Goal: Use online tool/utility: Use online tool/utility

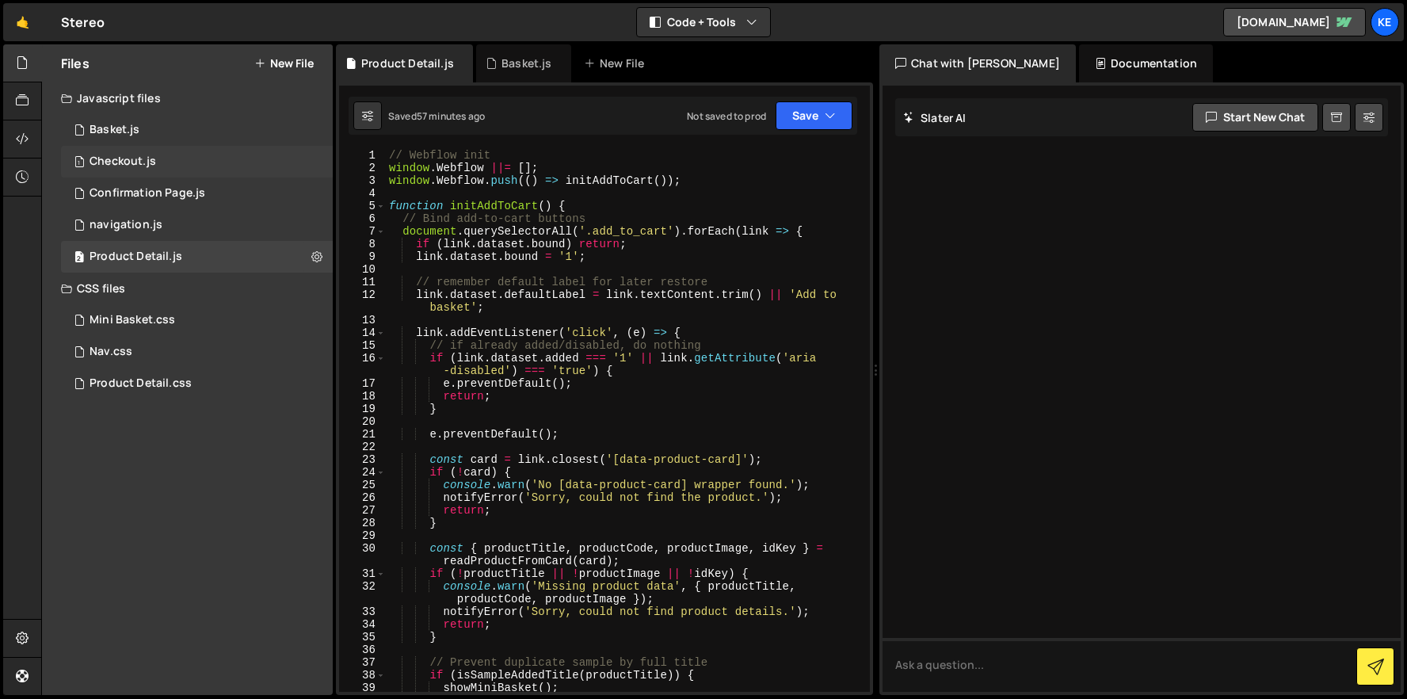
click at [133, 161] on div "Checkout.js" at bounding box center [123, 162] width 67 height 14
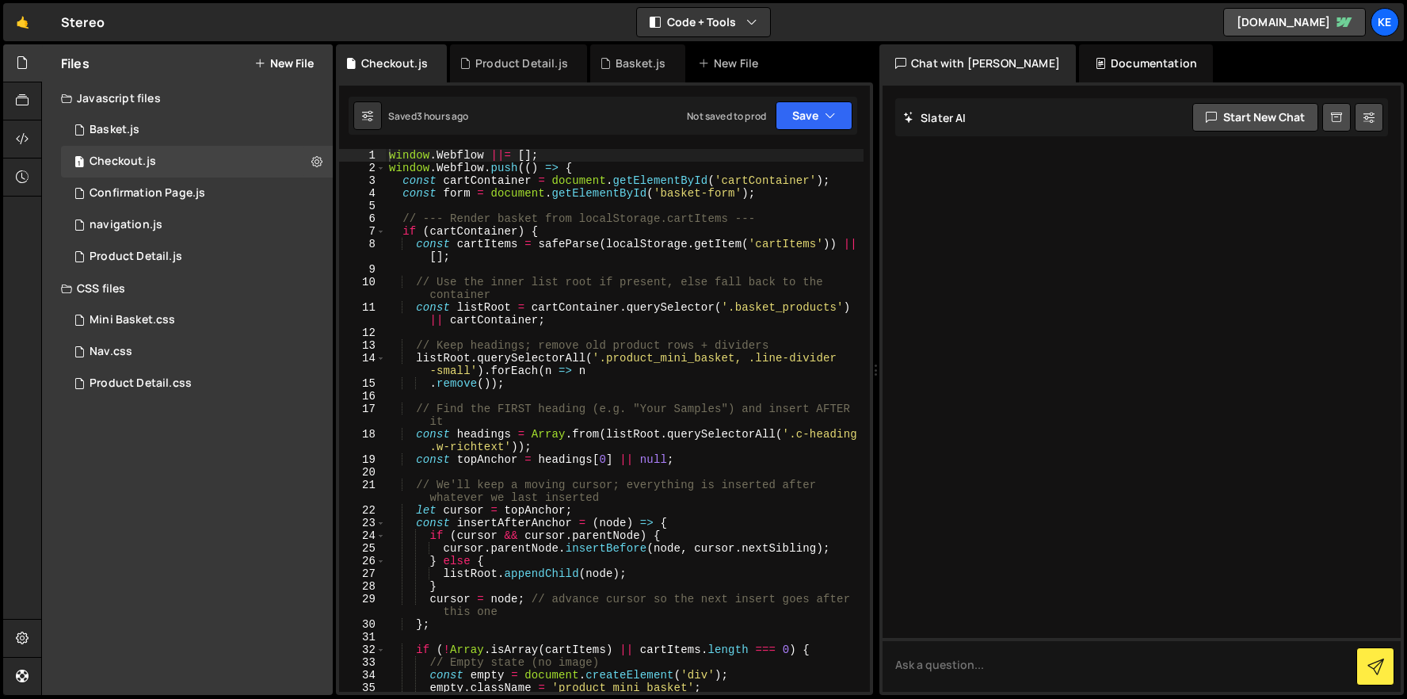
click at [393, 156] on div "window . Webflow ||= [ ] ; window . Webflow . push (( ) => { const cartContaine…" at bounding box center [625, 433] width 478 height 568
click at [390, 158] on div "window . Webflow ||= [ ] ; window . Webflow . push (( ) => { const cartContaine…" at bounding box center [625, 433] width 478 height 568
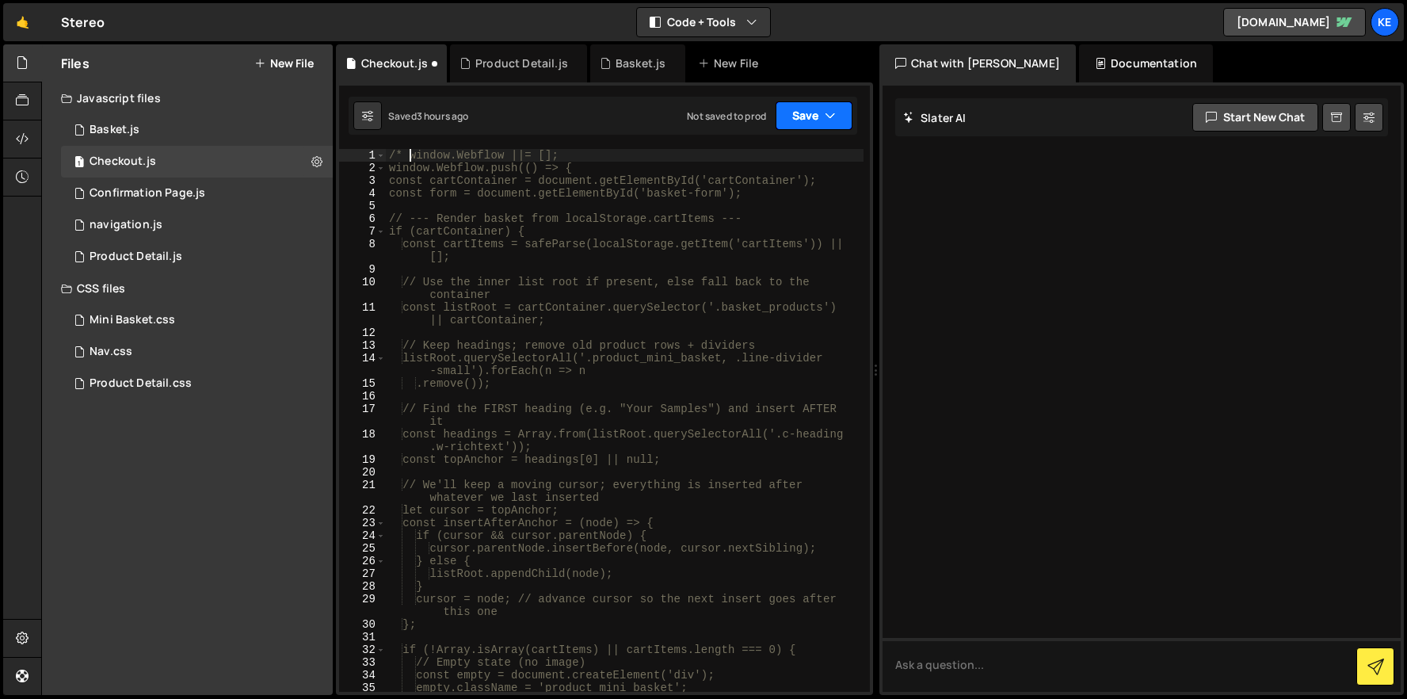
click at [819, 120] on button "Save" at bounding box center [814, 115] width 77 height 29
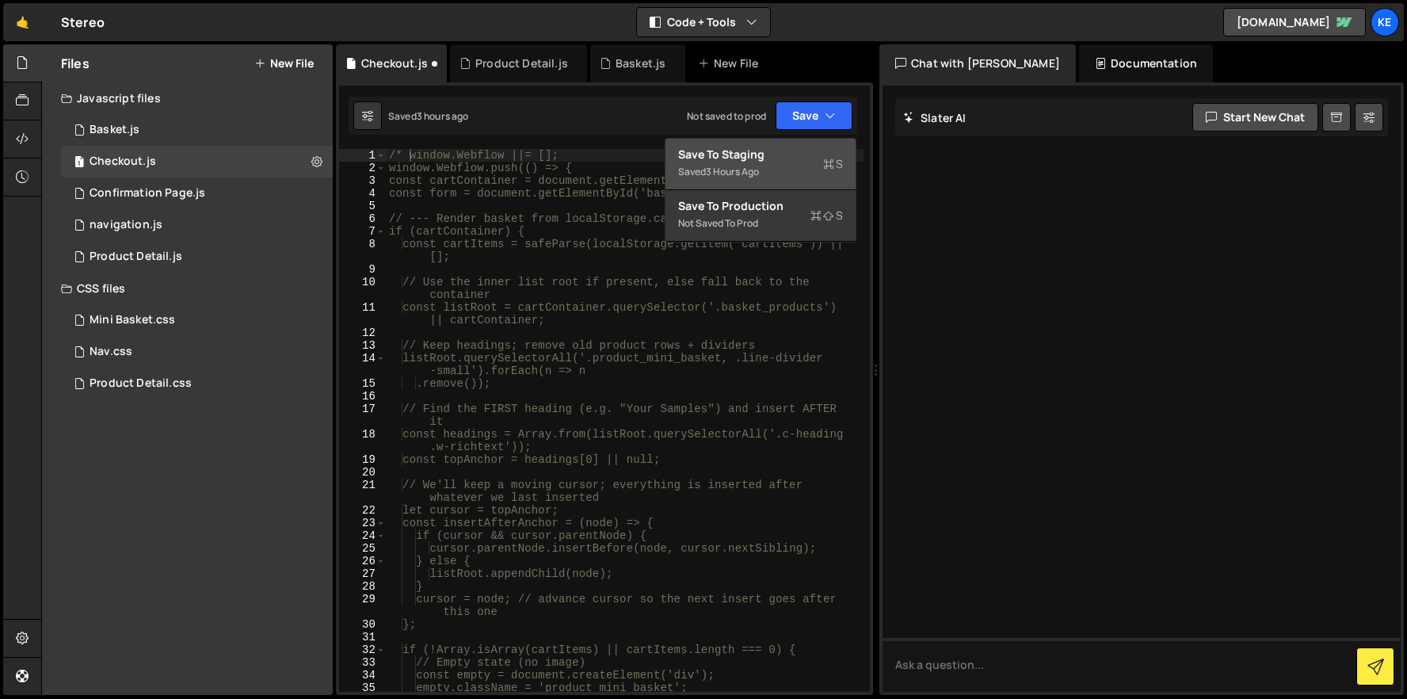
click at [775, 162] on div "Saved 3 hours ago" at bounding box center [760, 171] width 165 height 19
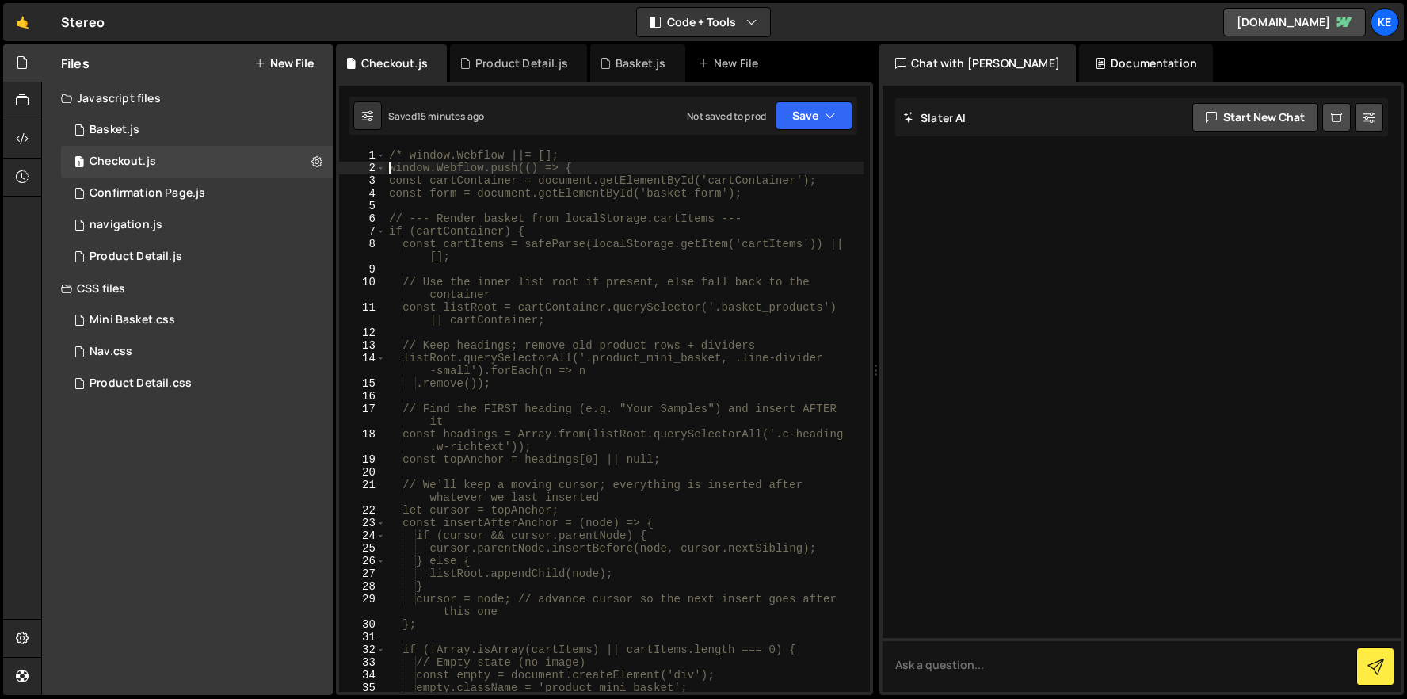
click at [391, 168] on div "/* window.Webflow ||= []; window.Webflow.push(() => { const cartContainer = doc…" at bounding box center [625, 433] width 478 height 568
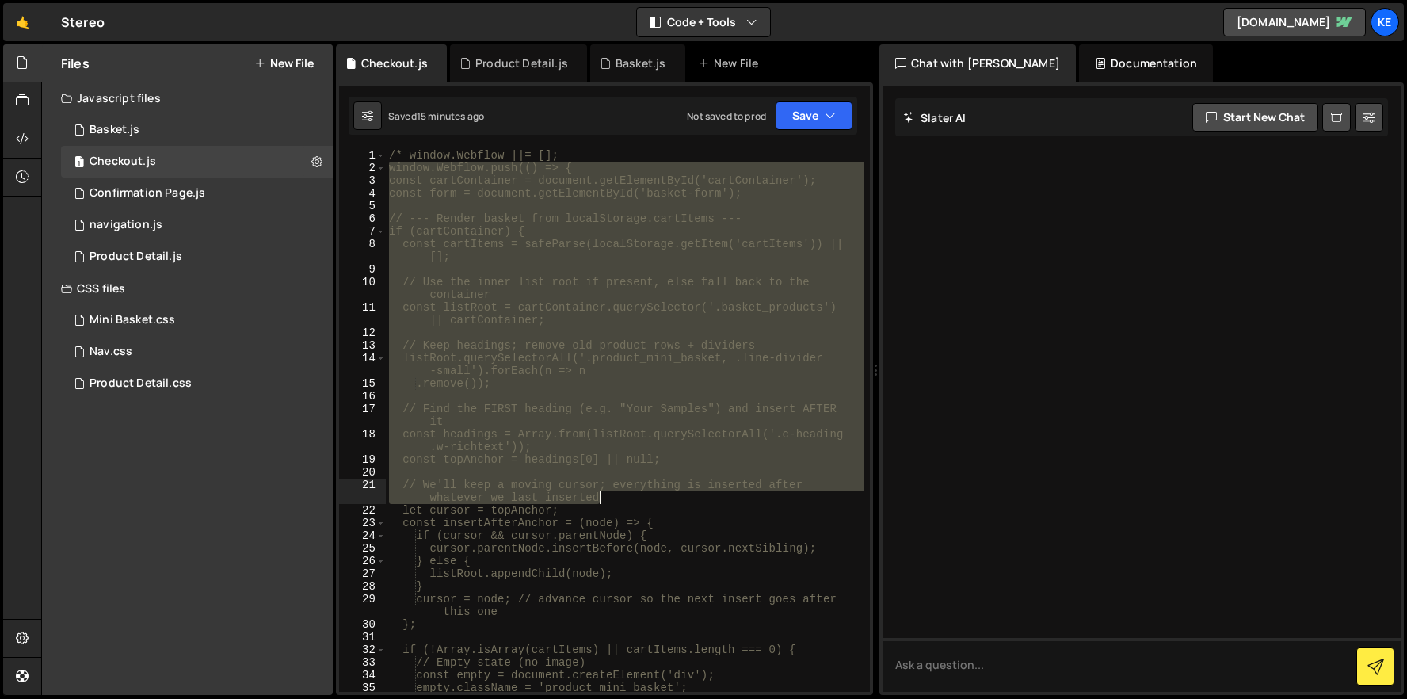
drag, startPoint x: 387, startPoint y: 167, endPoint x: 758, endPoint y: 481, distance: 485.2
click at [758, 485] on div "/* window.Webflow ||= []; window.Webflow.push(() => { const cartContainer = doc…" at bounding box center [625, 433] width 478 height 568
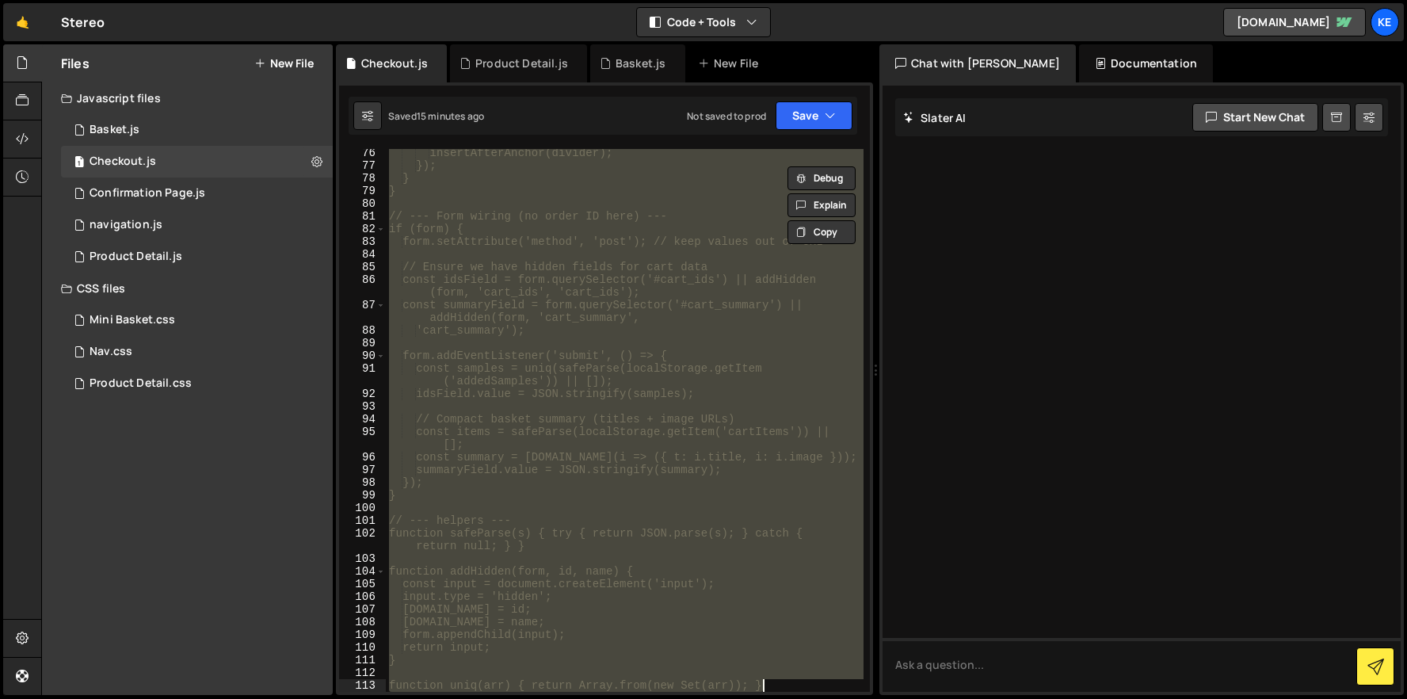
scroll to position [1321, 0]
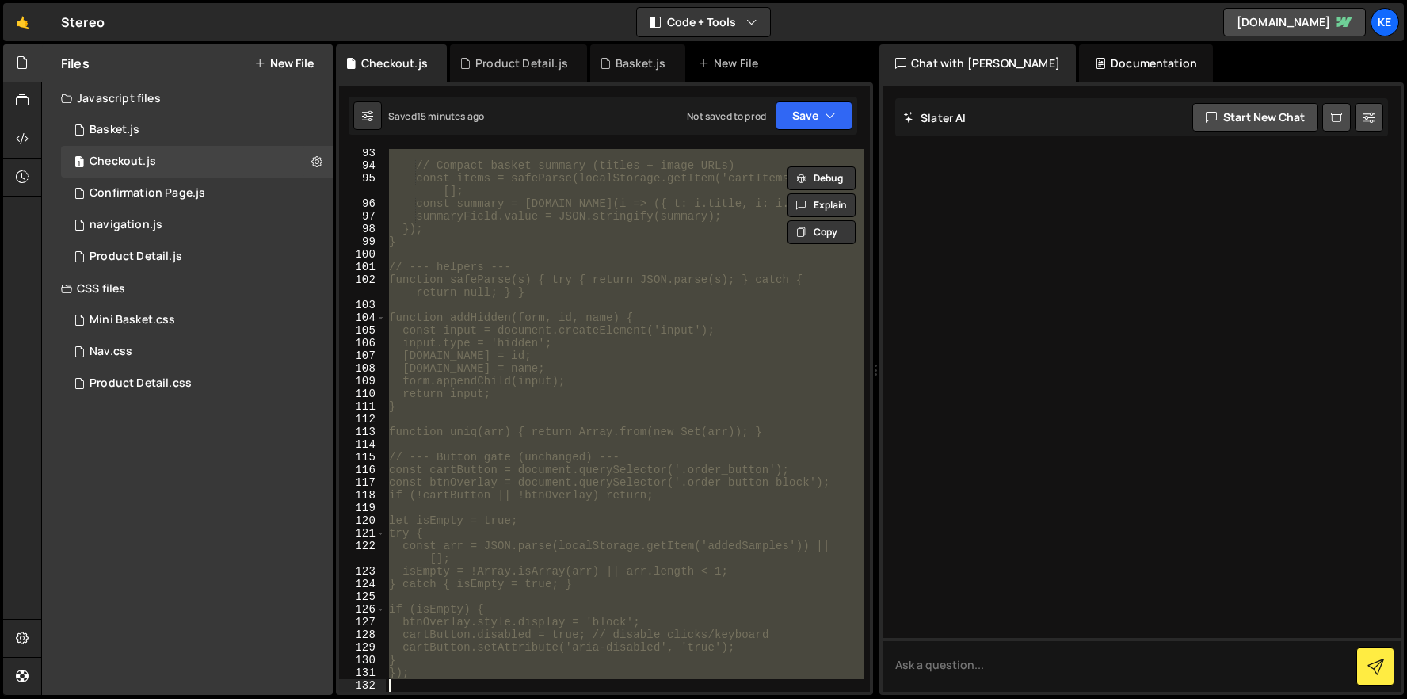
drag, startPoint x: 406, startPoint y: 153, endPoint x: 761, endPoint y: 765, distance: 707.9
click at [761, 698] on html "Projects [GEOGRAPHIC_DATA] Blog Ke Projects Your Teams Account Upgrade Logout" at bounding box center [703, 349] width 1407 height 699
click at [589, 202] on div "// Compact basket summary (titles + image URLs) const items = safeParse(localSt…" at bounding box center [625, 420] width 478 height 543
drag, startPoint x: 389, startPoint y: 155, endPoint x: 789, endPoint y: 765, distance: 729.6
click at [789, 698] on html "Projects [GEOGRAPHIC_DATA] Blog Ke Projects Your Teams Account Upgrade Logout" at bounding box center [703, 349] width 1407 height 699
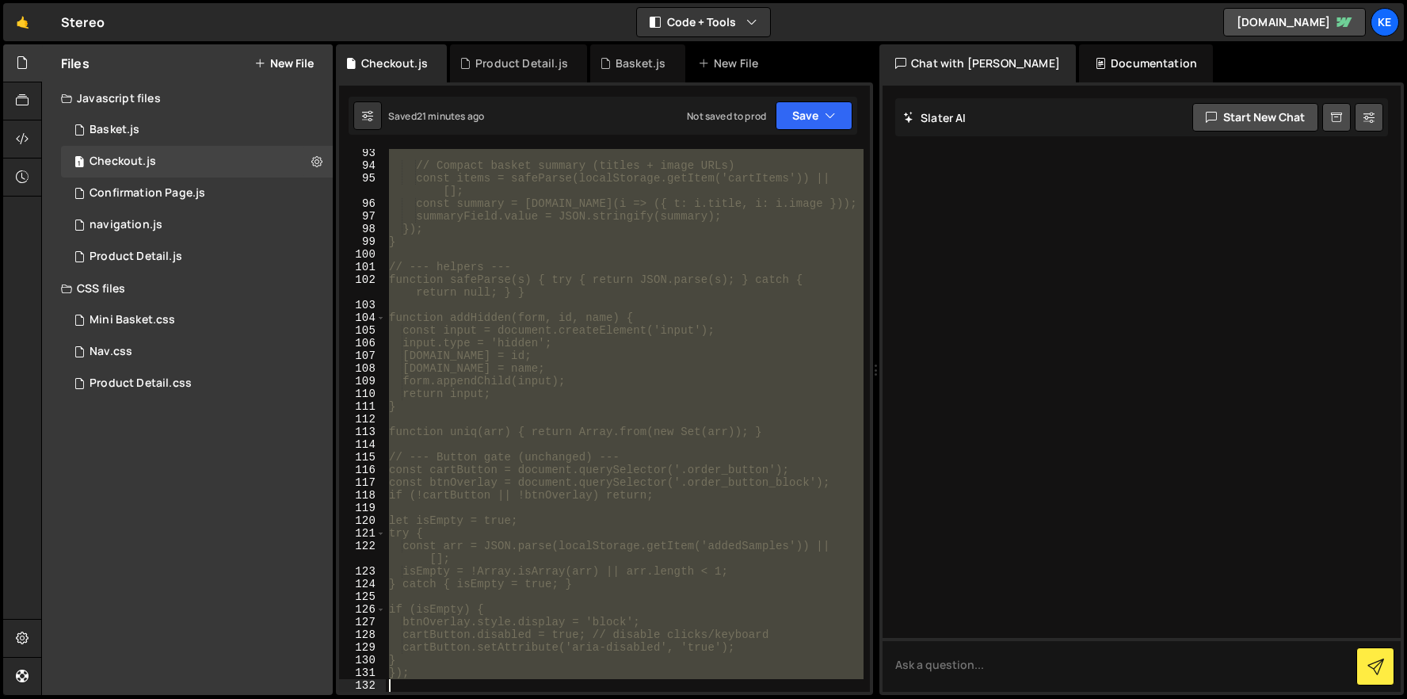
type textarea "});"
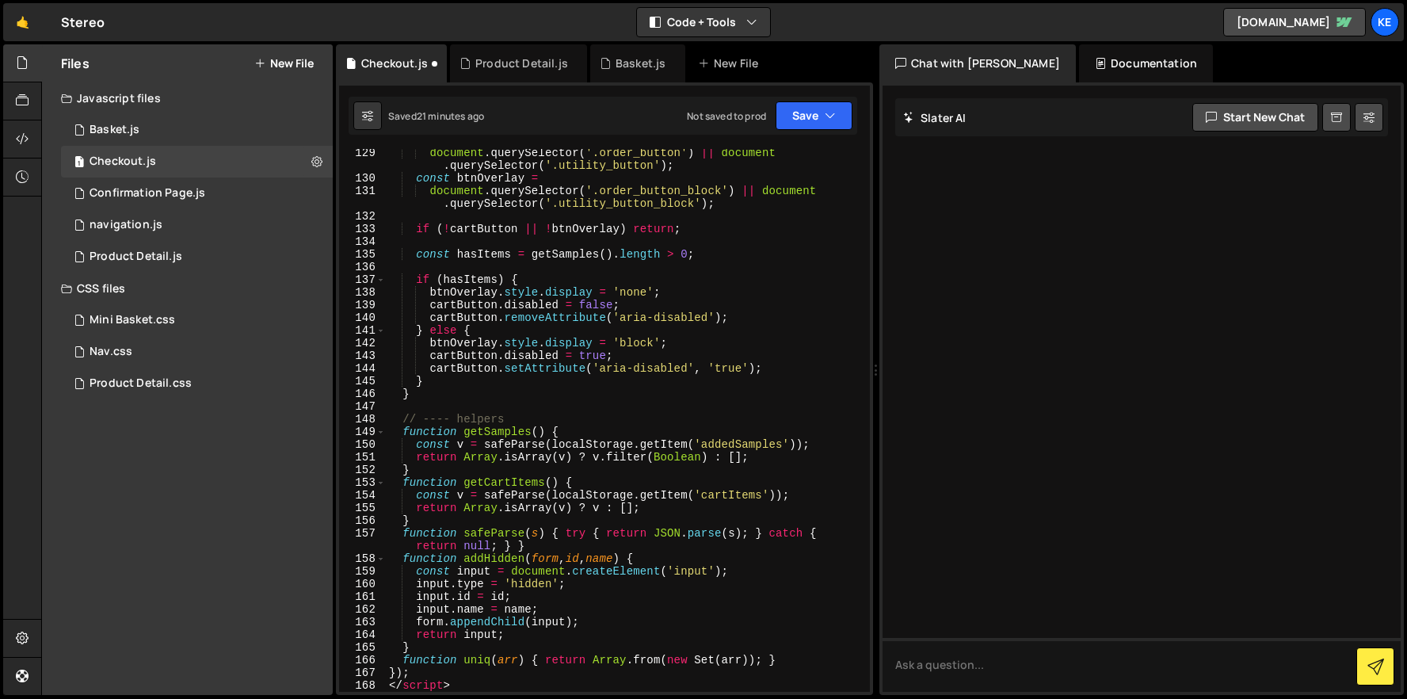
scroll to position [1689, 0]
click at [818, 116] on button "Save" at bounding box center [814, 115] width 77 height 29
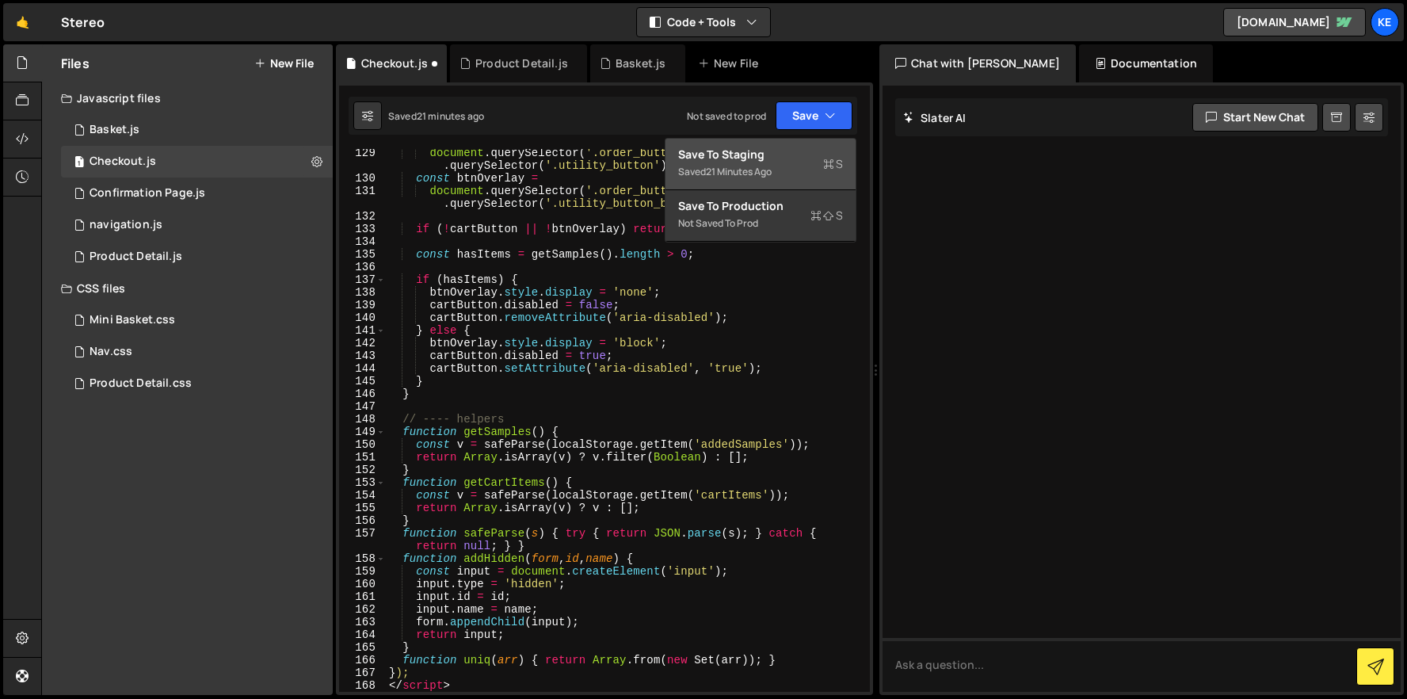
click at [782, 144] on button "Save to Staging S Saved 21 minutes ago" at bounding box center [761, 165] width 190 height 52
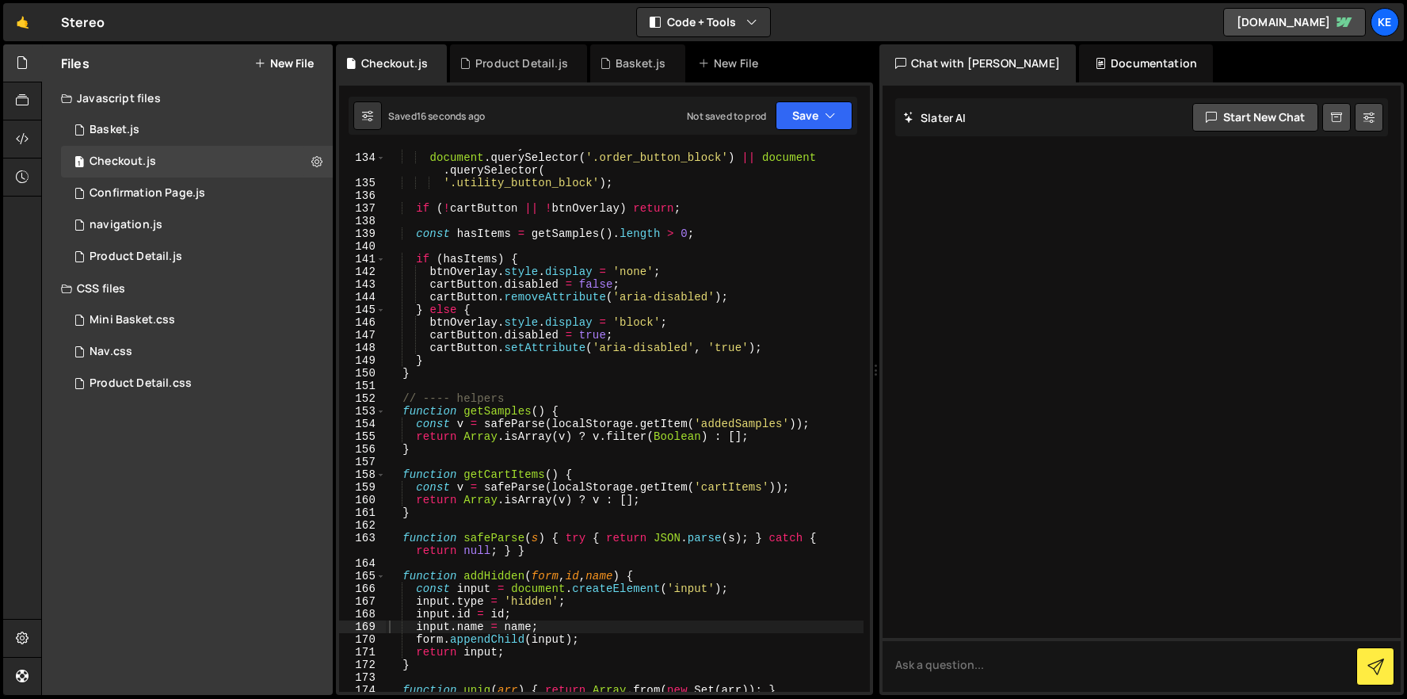
scroll to position [2068, 0]
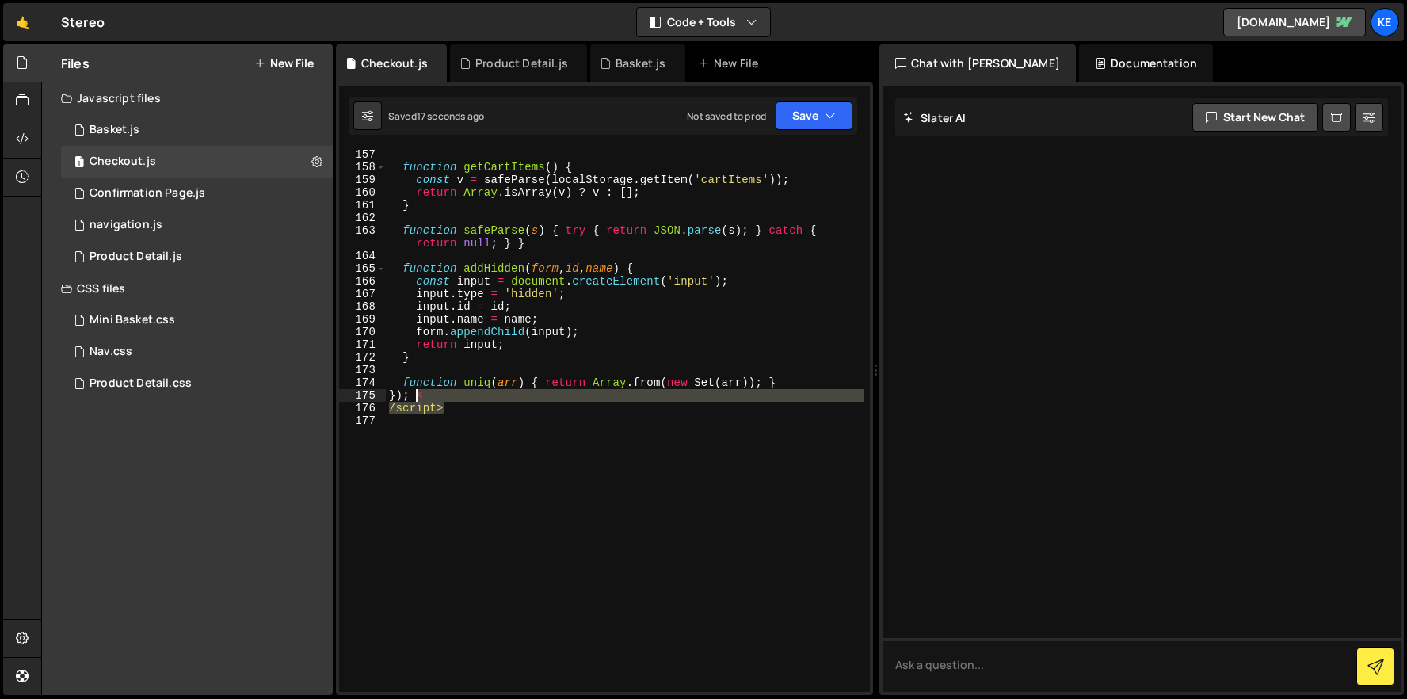
drag, startPoint x: 450, startPoint y: 414, endPoint x: 428, endPoint y: 395, distance: 28.7
click at [421, 399] on div "function getCartItems ( ) { const v = safeParse ( localStorage . getItem ( 'car…" at bounding box center [625, 432] width 478 height 568
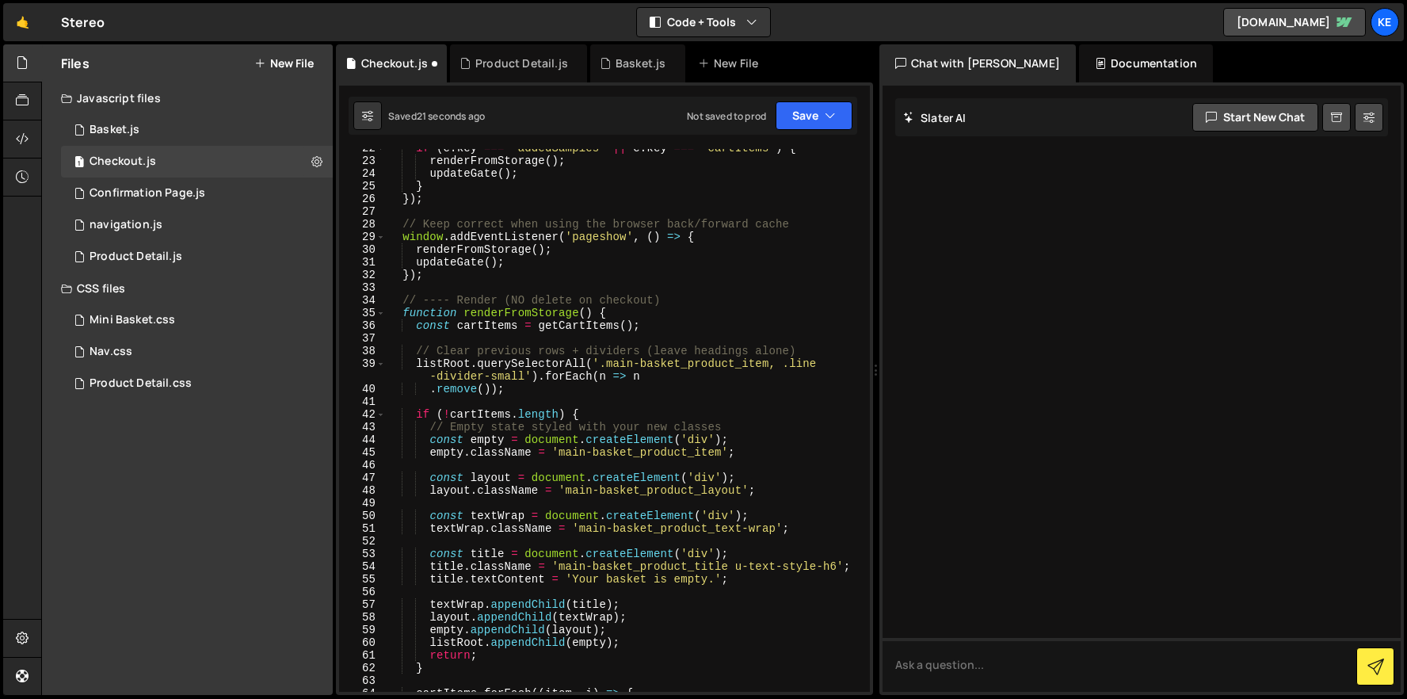
scroll to position [0, 0]
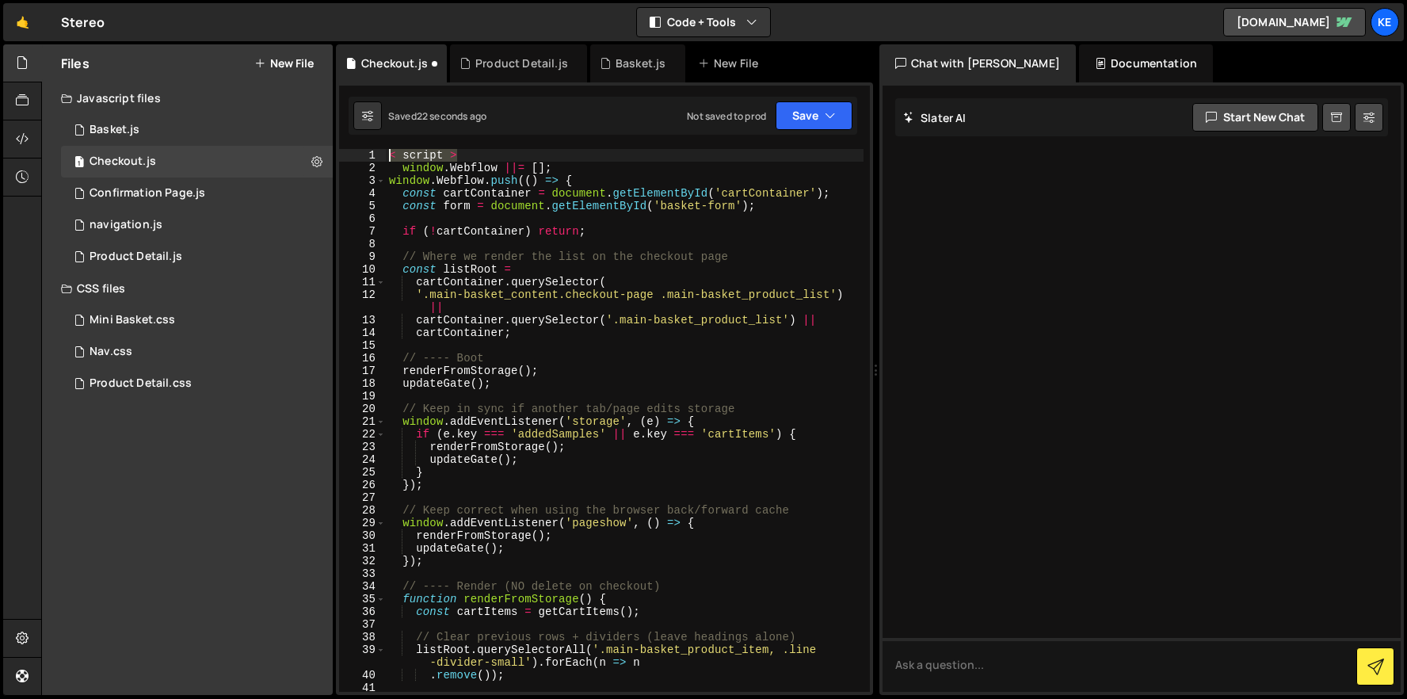
drag, startPoint x: 464, startPoint y: 155, endPoint x: 382, endPoint y: 151, distance: 81.7
click at [382, 151] on div "}); 1 2 3 4 5 6 7 8 9 10 11 12 13 14 15 16 17 18 19 20 21 22 23 24 25 26 27 28 …" at bounding box center [604, 420] width 531 height 543
type textarea "< script >"
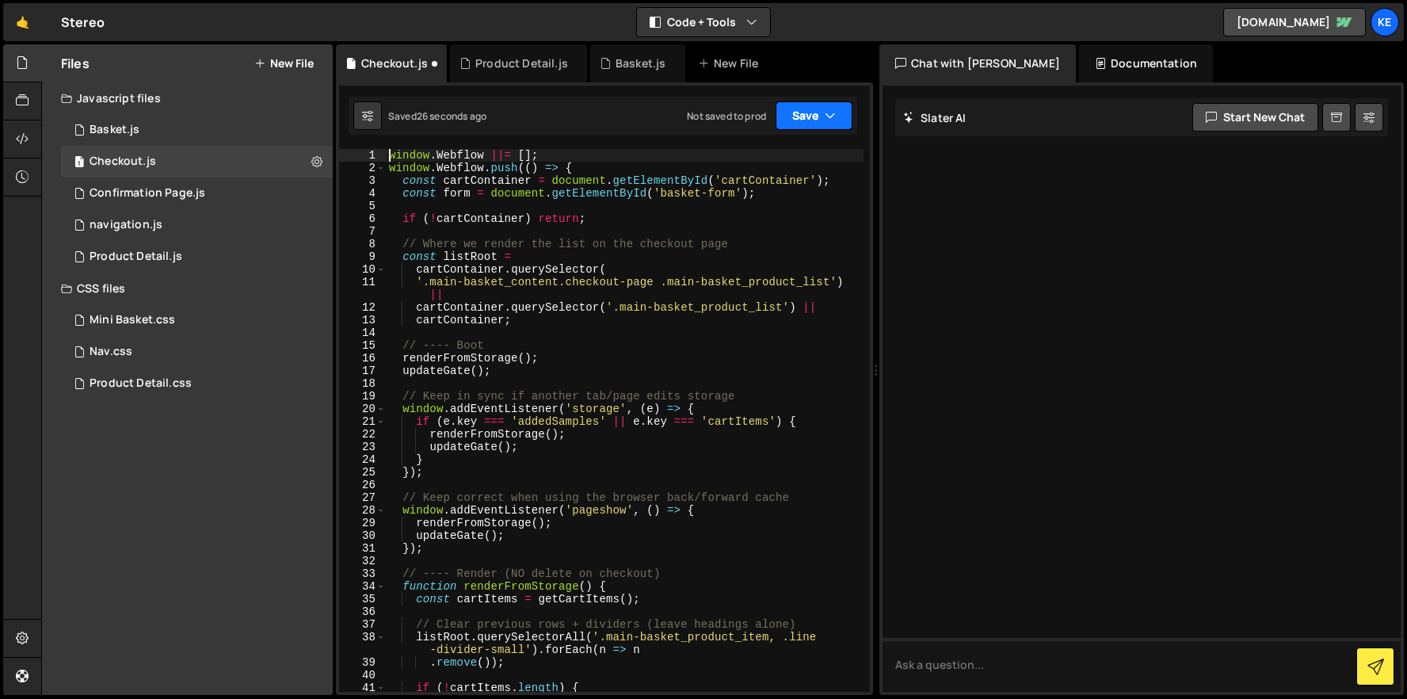
click at [774, 100] on div "Saved 26 seconds ago Not saved to prod Upgrade to Edit Save Save to Staging S S…" at bounding box center [603, 116] width 509 height 38
click at [795, 114] on button "Save" at bounding box center [814, 115] width 77 height 29
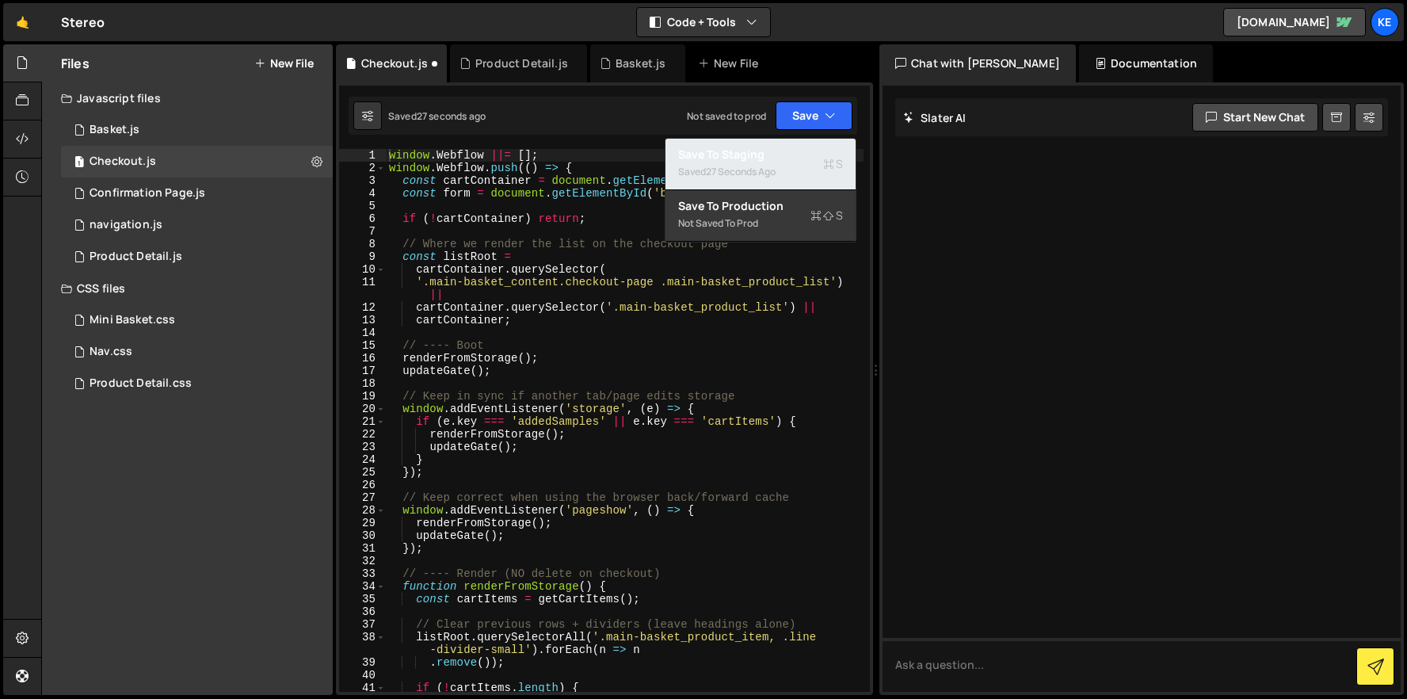
click at [800, 143] on button "Save to Staging S Saved 27 seconds ago" at bounding box center [761, 165] width 190 height 52
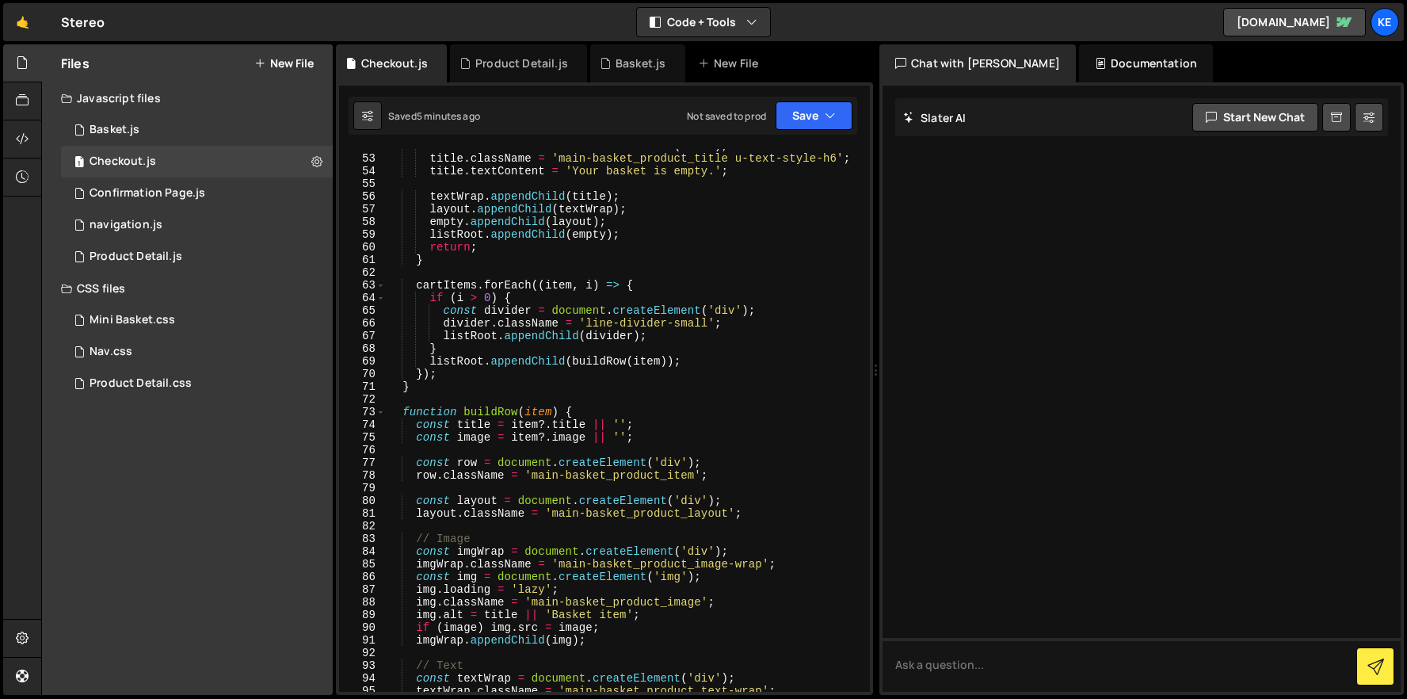
scroll to position [681, 0]
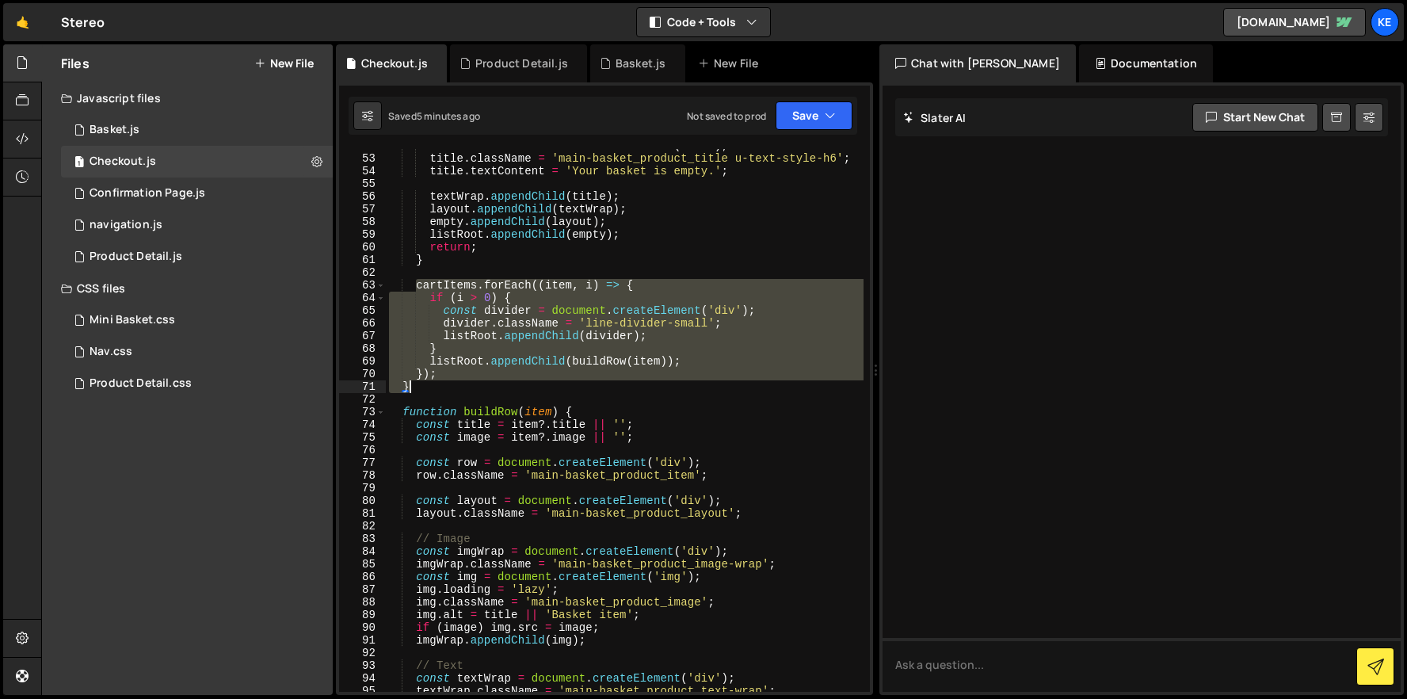
drag, startPoint x: 414, startPoint y: 286, endPoint x: 561, endPoint y: 381, distance: 175.4
click at [561, 381] on div "const title = document . createElement ( 'div' ) ; title . className = 'main-ba…" at bounding box center [625, 423] width 478 height 568
type textarea "}); }"
paste textarea
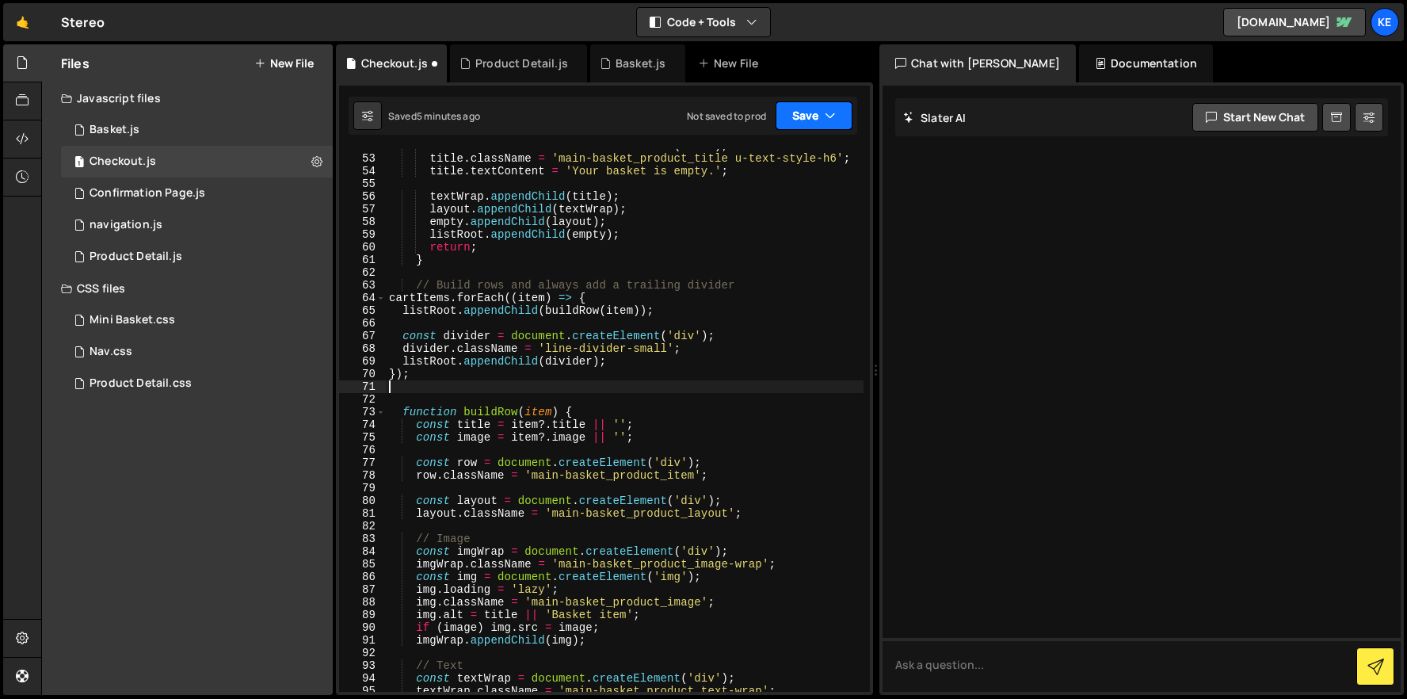
click at [807, 117] on button "Save" at bounding box center [814, 115] width 77 height 29
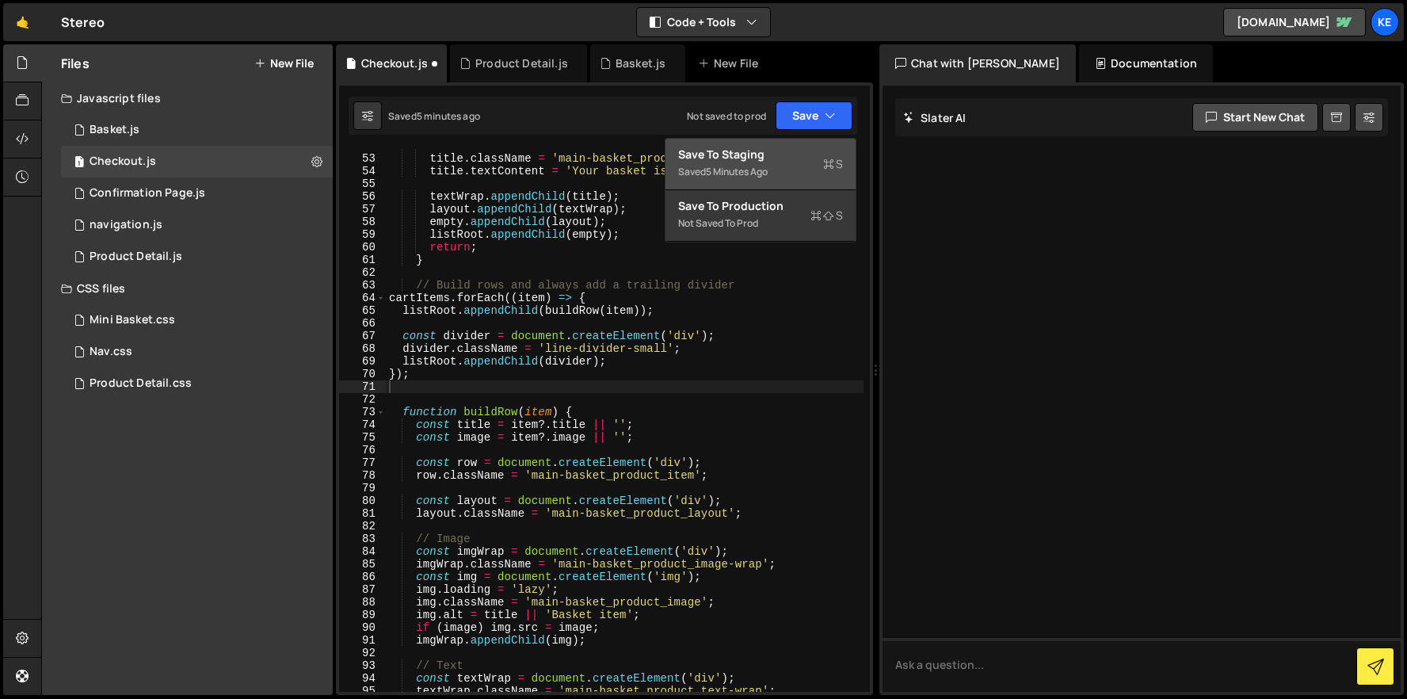
click at [787, 156] on div "Save to Staging S" at bounding box center [760, 155] width 165 height 16
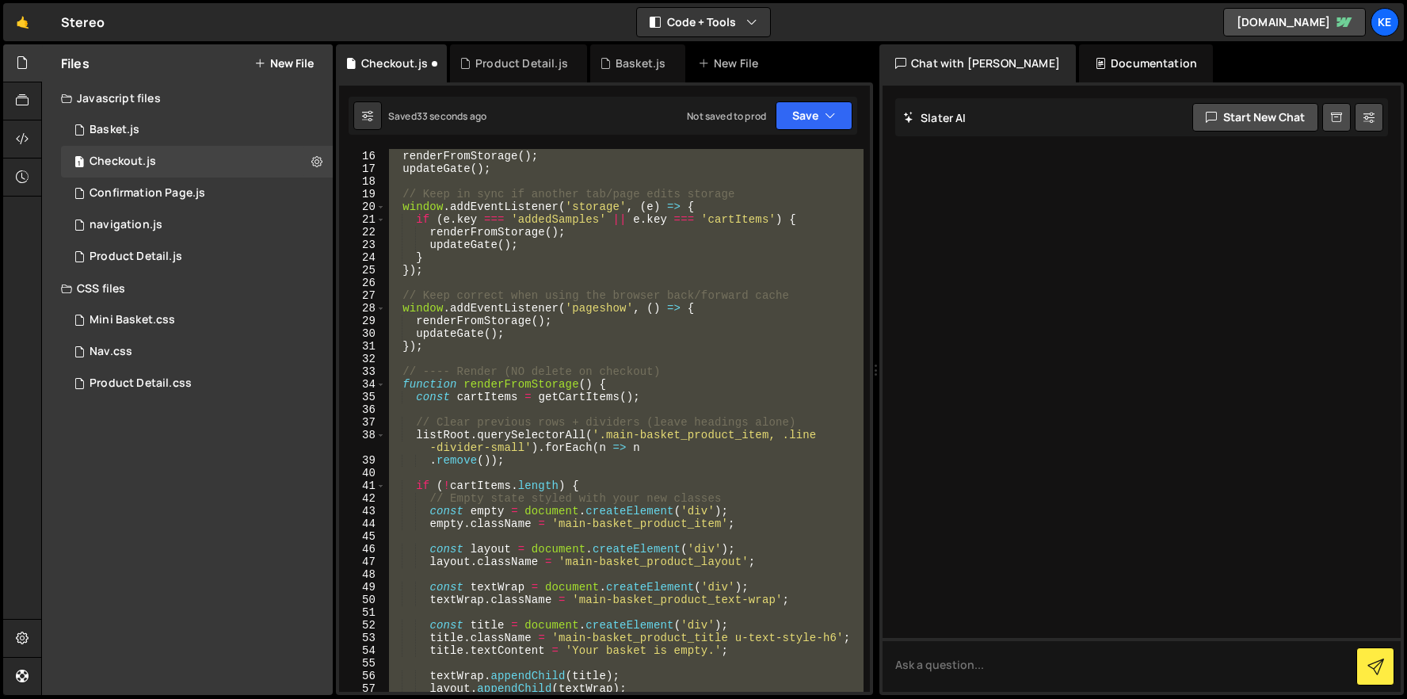
scroll to position [282, 0]
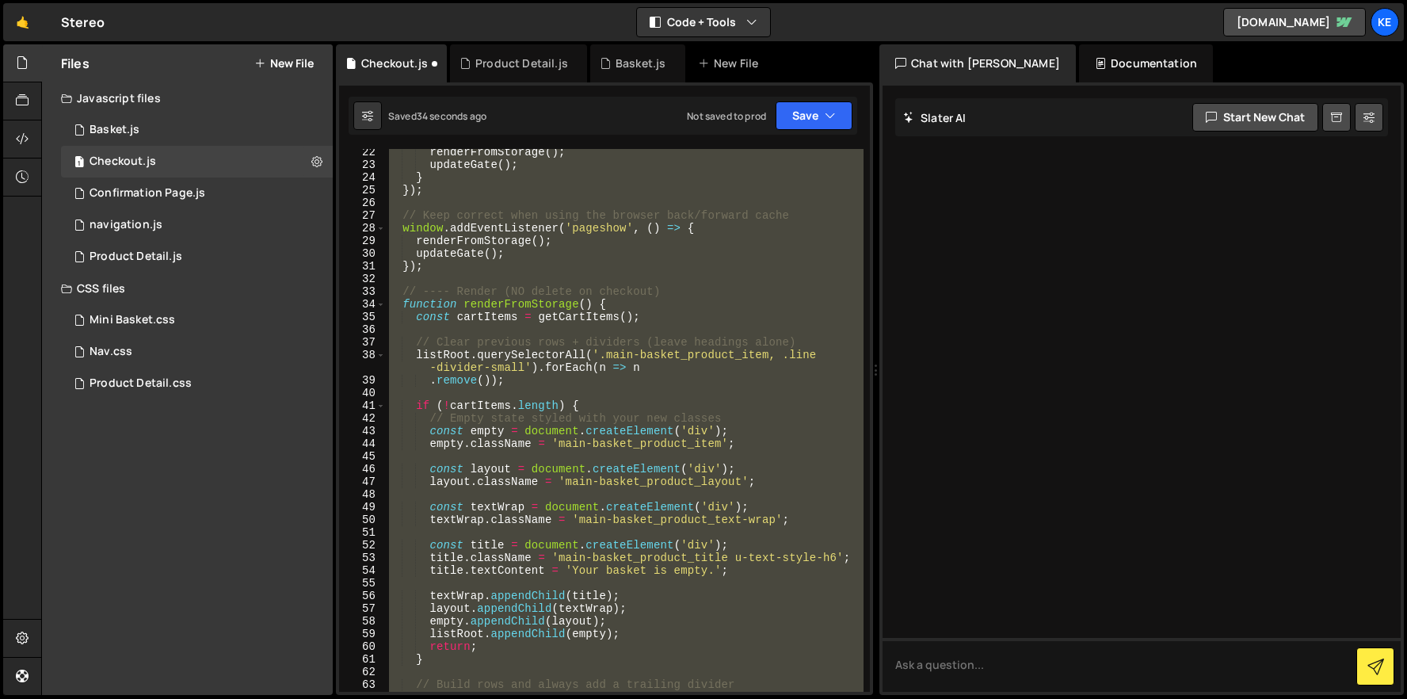
type textarea "});"
click at [737, 398] on div "renderFromStorage ( ) ; updateGate ( ) ; } }) ; // Keep correct when using the …" at bounding box center [625, 420] width 478 height 543
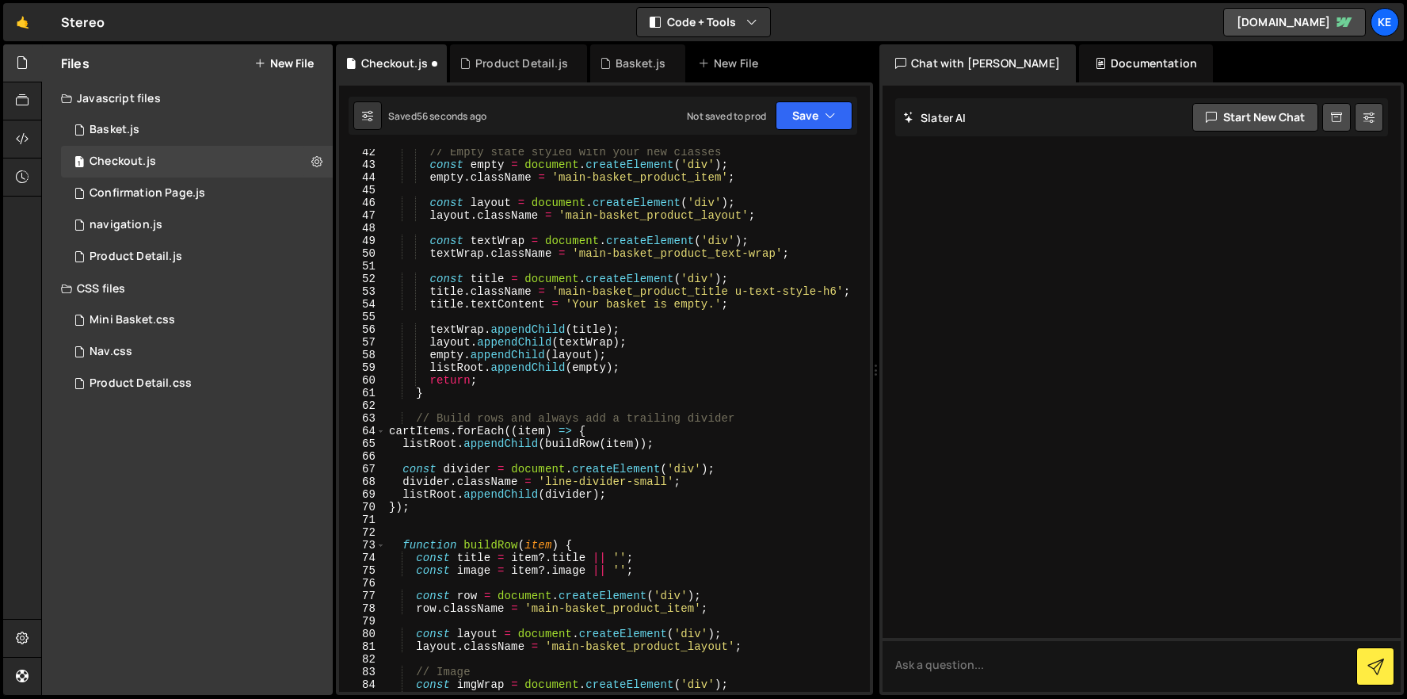
scroll to position [548, 0]
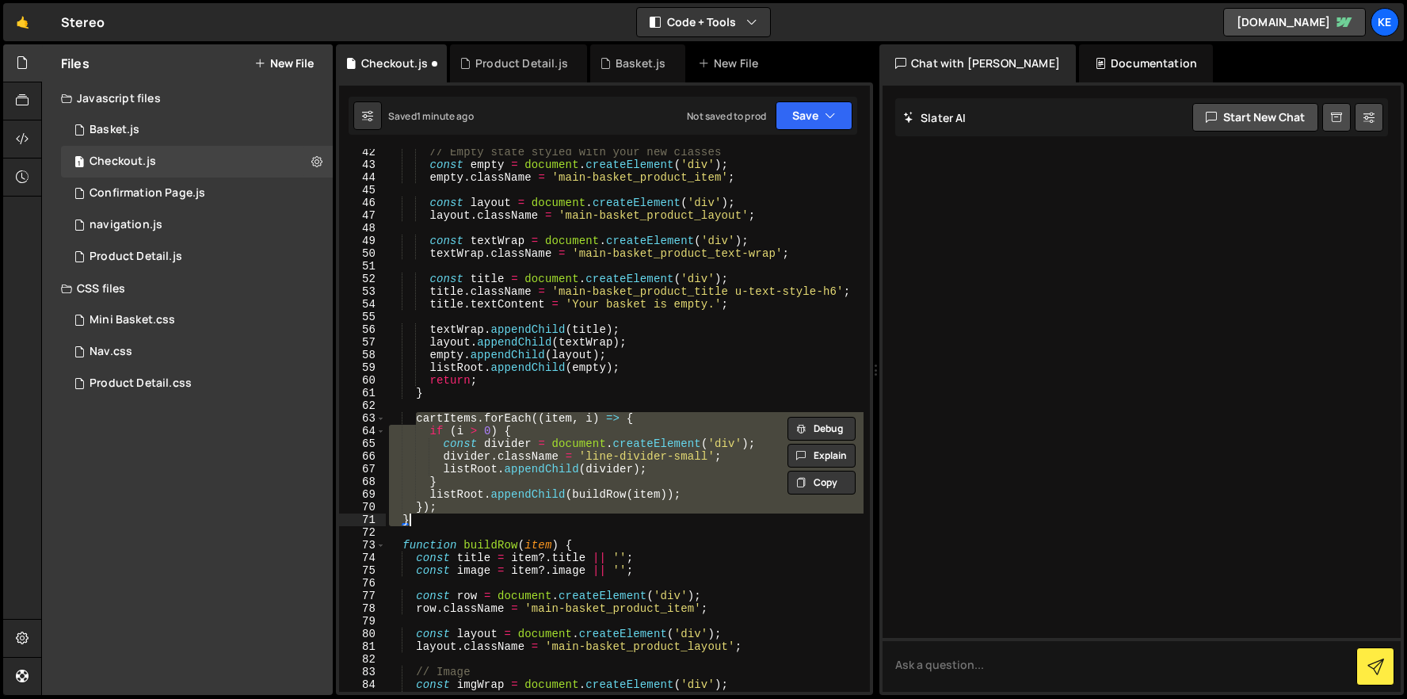
click at [638, 372] on div "// Empty state styled with your new classes const empty = document . createElem…" at bounding box center [625, 430] width 478 height 568
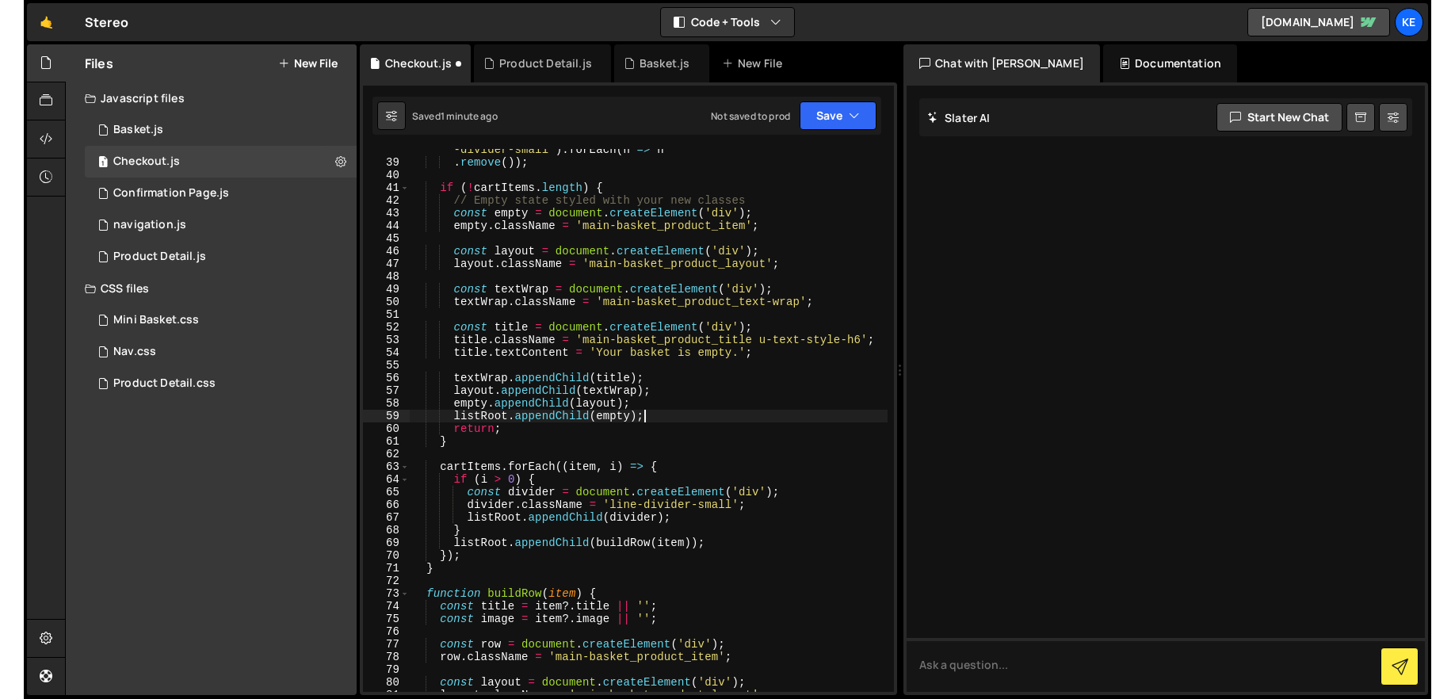
scroll to position [514, 0]
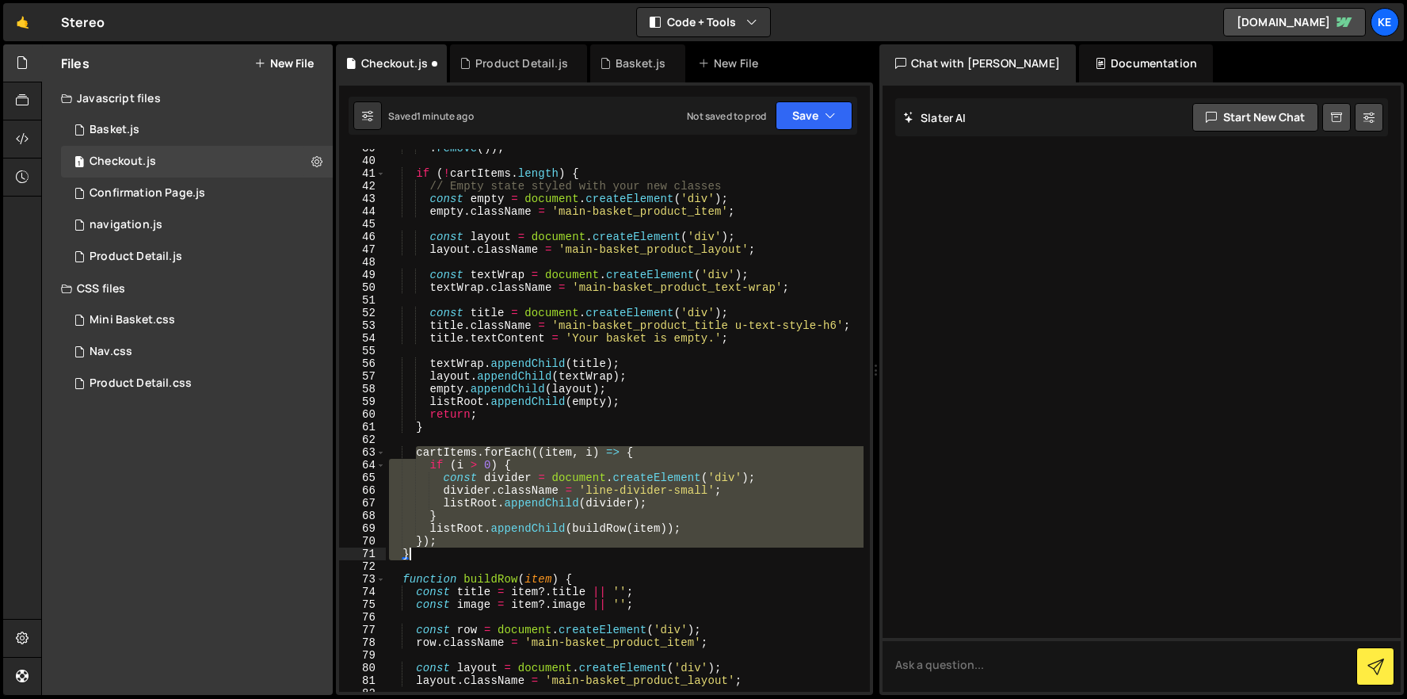
drag, startPoint x: 414, startPoint y: 451, endPoint x: 533, endPoint y: 548, distance: 154.3
click at [533, 548] on div ". remove ( )) ; if ( ! cartItems . length ) { // Empty state styled with your n…" at bounding box center [625, 426] width 478 height 568
click at [532, 544] on div ". remove ( )) ; if ( ! cartItems . length ) { // Empty state styled with your n…" at bounding box center [625, 420] width 478 height 543
drag, startPoint x: 538, startPoint y: 542, endPoint x: 413, endPoint y: 452, distance: 154.4
click at [413, 452] on div ". remove ( )) ; if ( ! cartItems . length ) { // Empty state styled with your n…" at bounding box center [625, 426] width 478 height 568
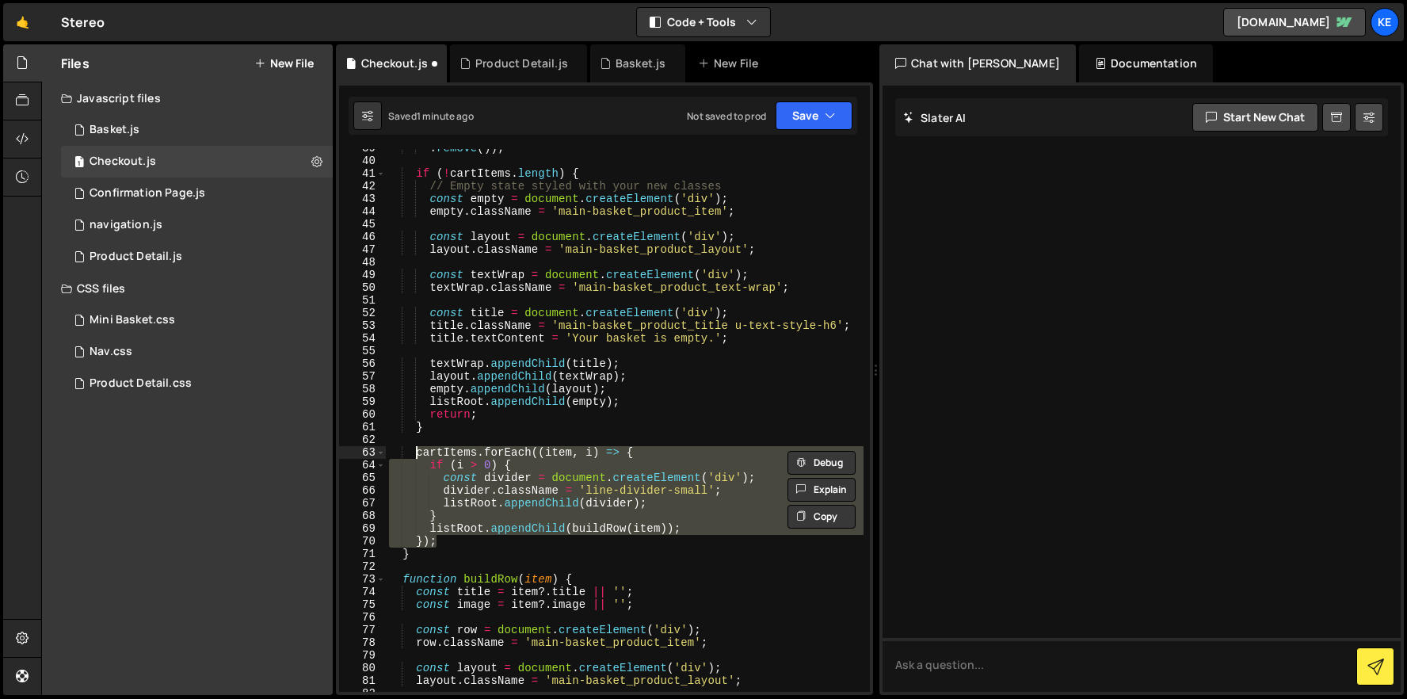
paste textarea "});"
click at [478, 542] on div ". remove ( )) ; if ( ! cartItems . length ) { // Empty state styled with your n…" at bounding box center [625, 420] width 478 height 543
drag, startPoint x: 489, startPoint y: 546, endPoint x: 386, endPoint y: 458, distance: 135.4
click at [386, 458] on div ". remove ( )) ; if ( ! cartItems . length ) { // Empty state styled with your n…" at bounding box center [625, 426] width 478 height 568
paste textarea "});"
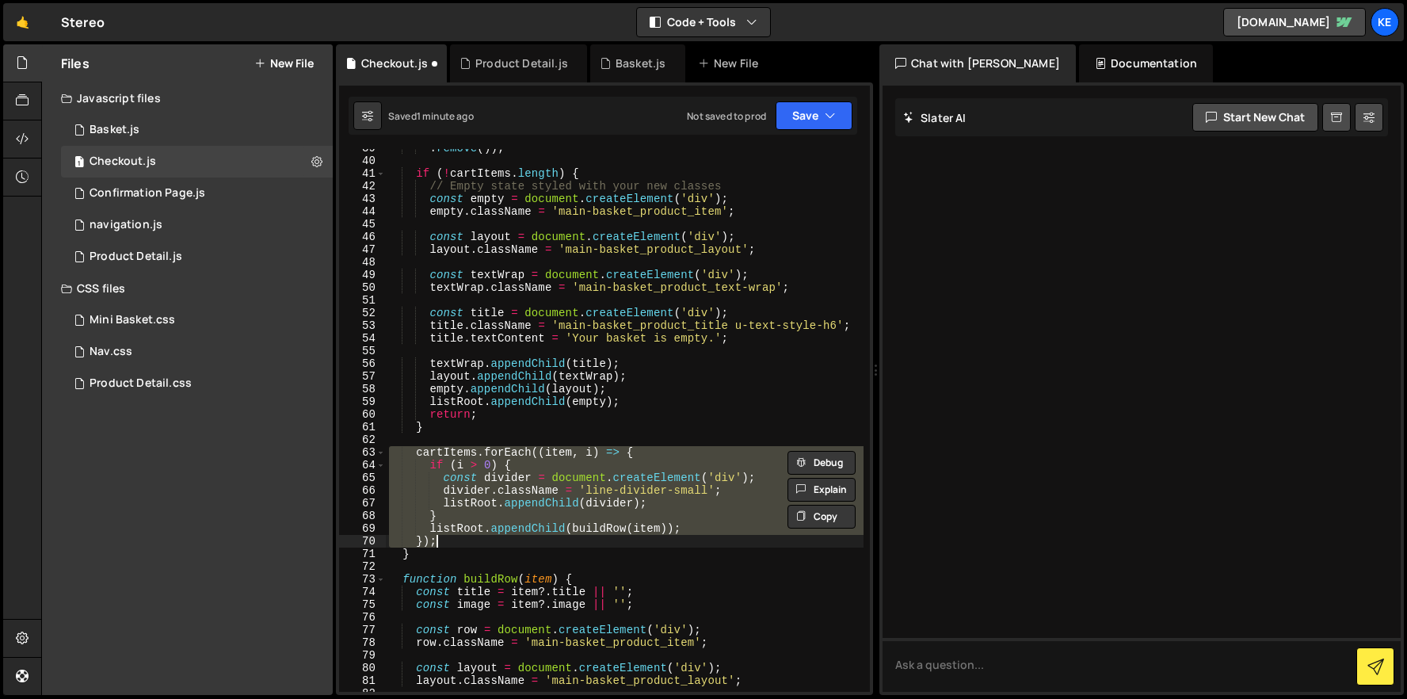
paste textarea
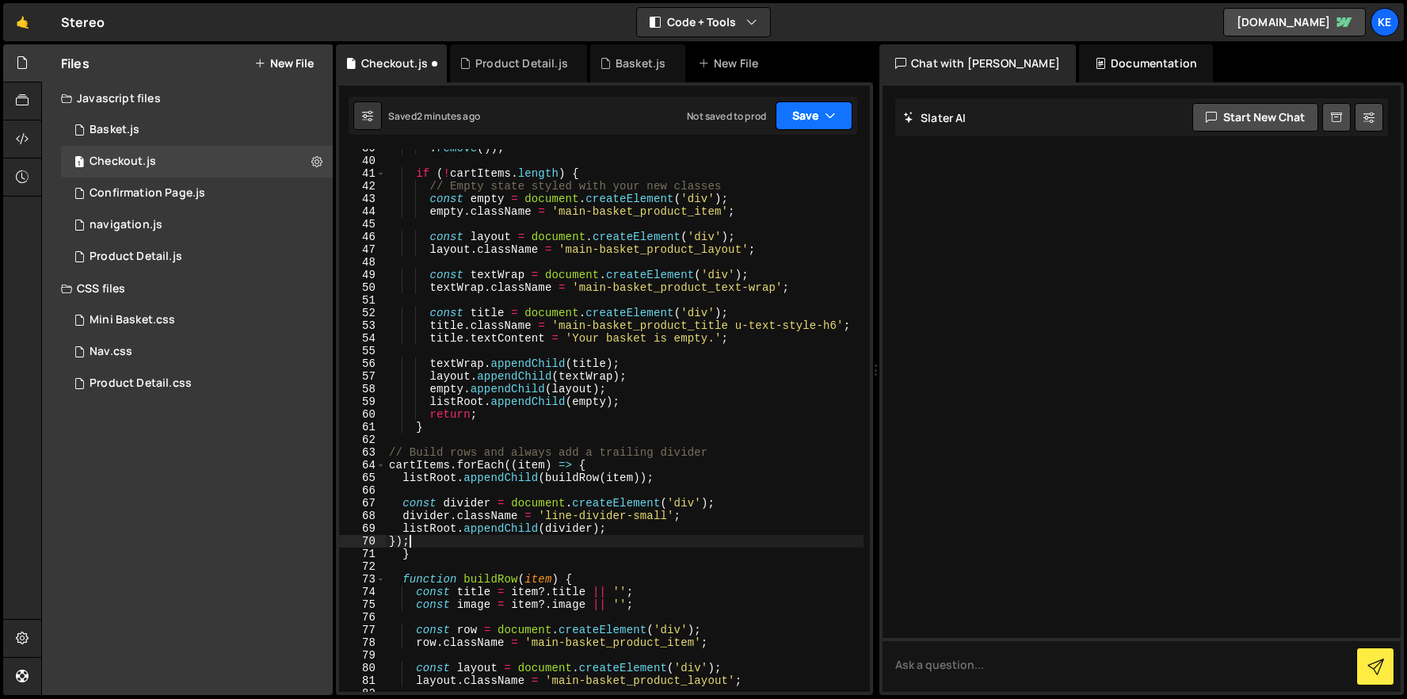
click at [811, 123] on button "Save" at bounding box center [814, 115] width 77 height 29
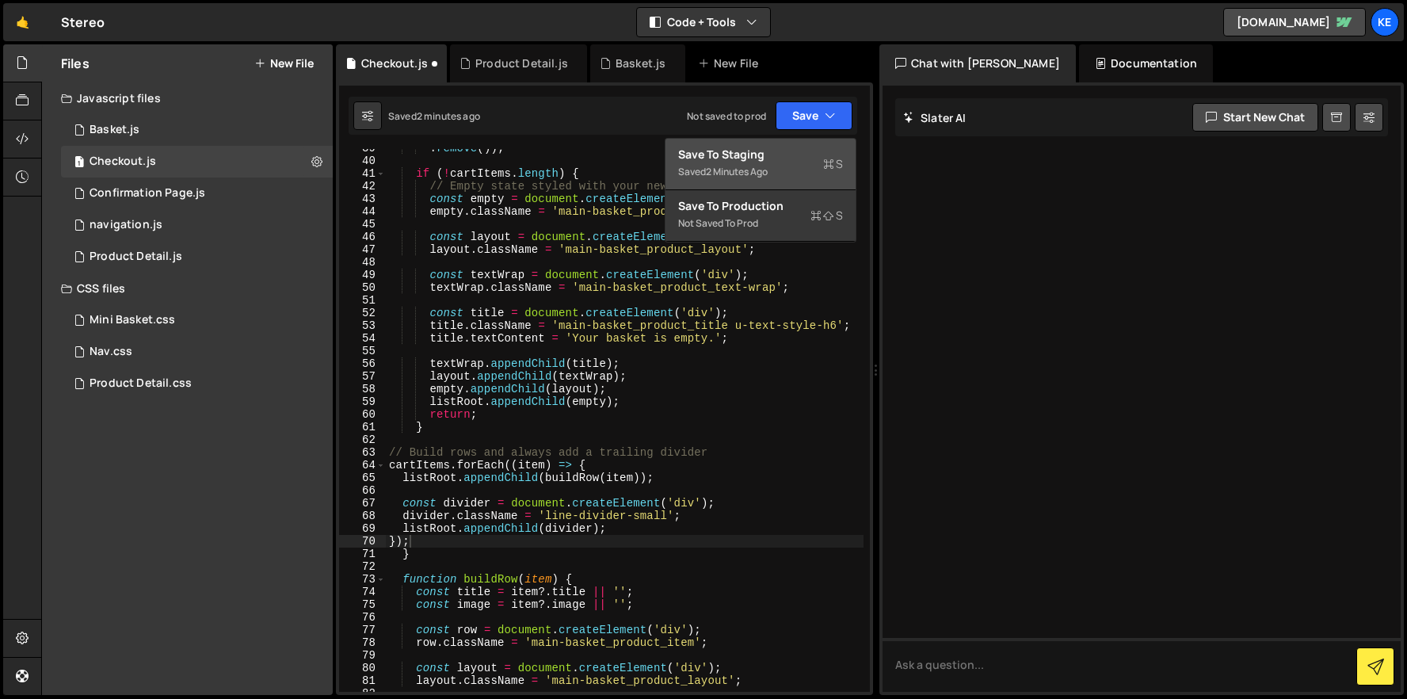
click at [792, 148] on div "Save to Staging S" at bounding box center [760, 155] width 165 height 16
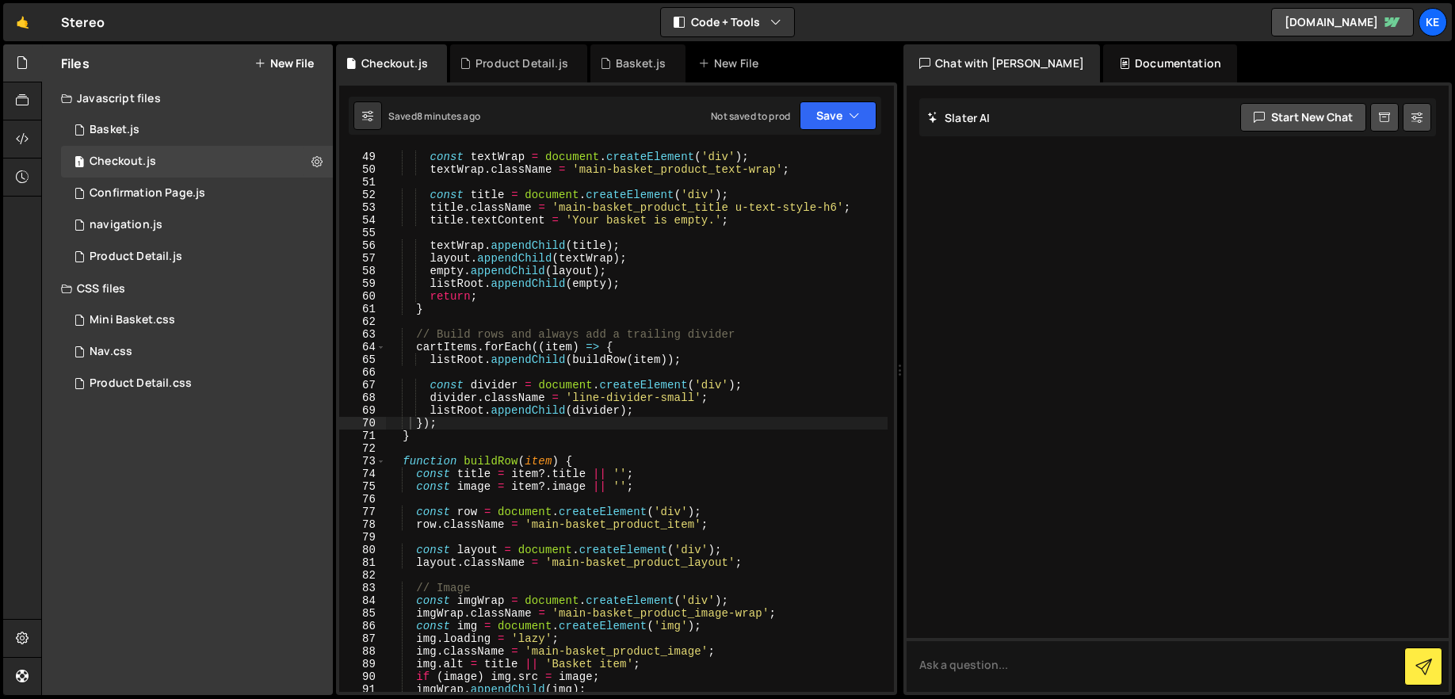
scroll to position [435, 0]
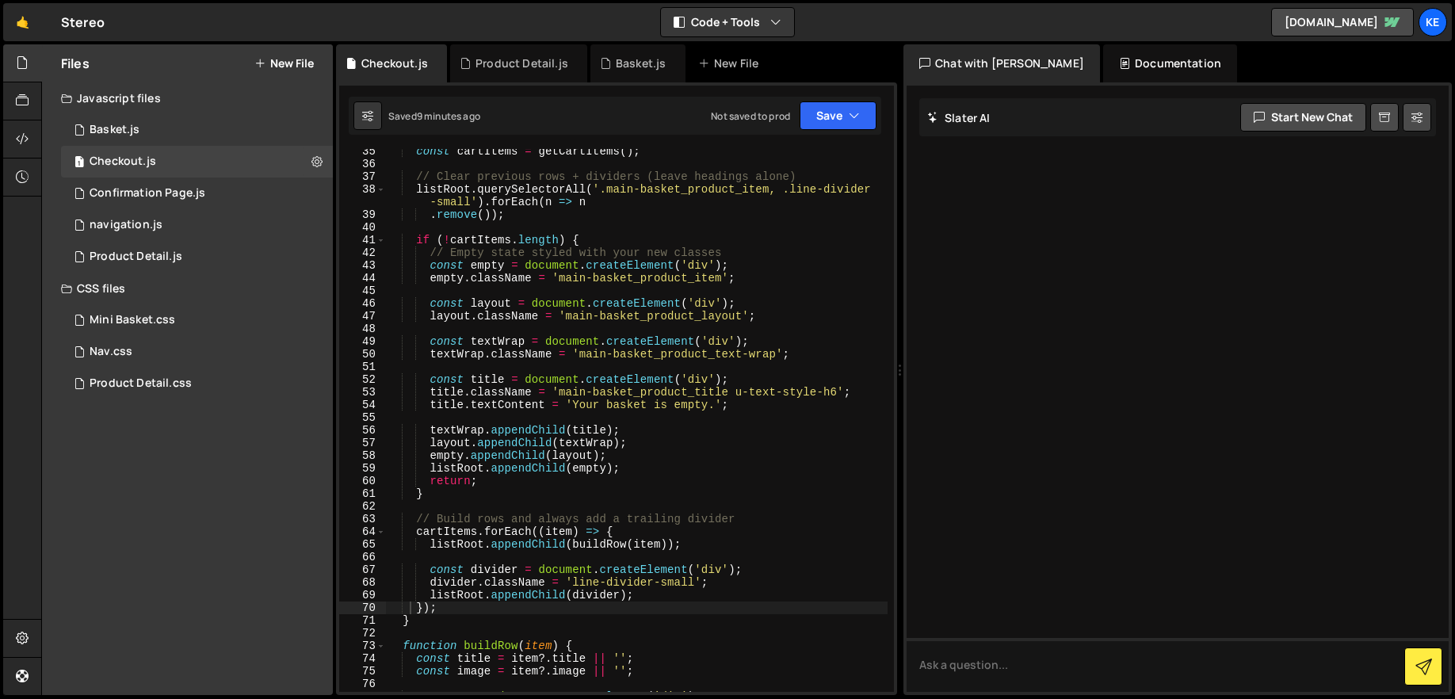
click at [840, 395] on div "const cartItems = getCartItems ( ) ; // Clear previous rows + dividers (leave h…" at bounding box center [637, 429] width 502 height 568
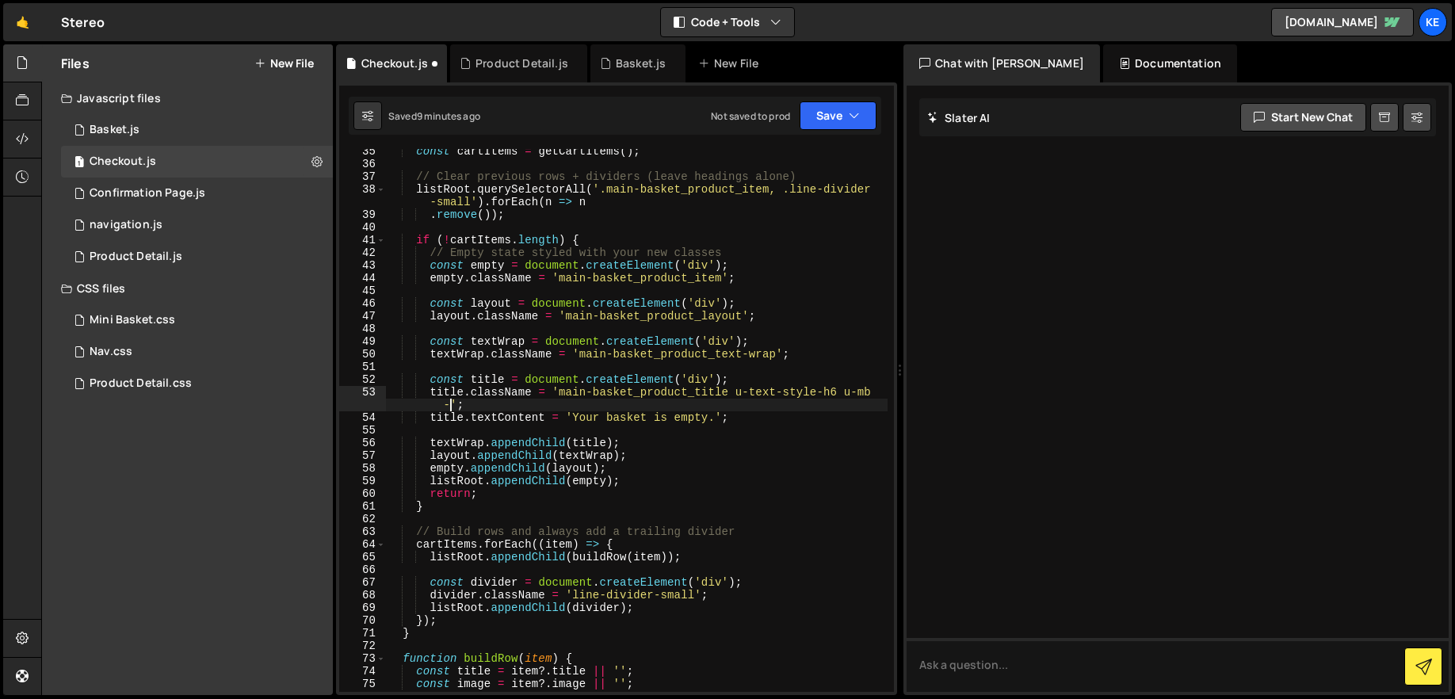
scroll to position [0, 34]
click at [838, 114] on button "Save" at bounding box center [838, 115] width 77 height 29
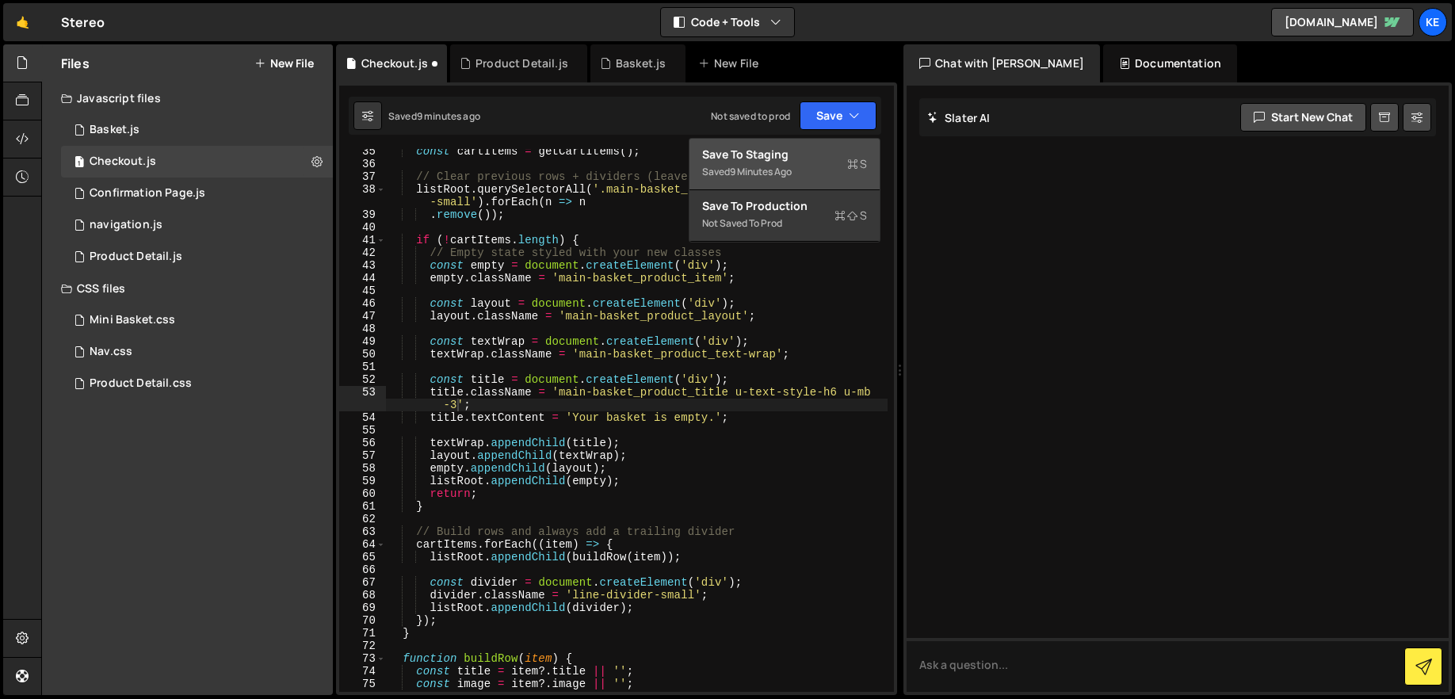
click at [784, 165] on div "9 minutes ago" at bounding box center [761, 171] width 62 height 13
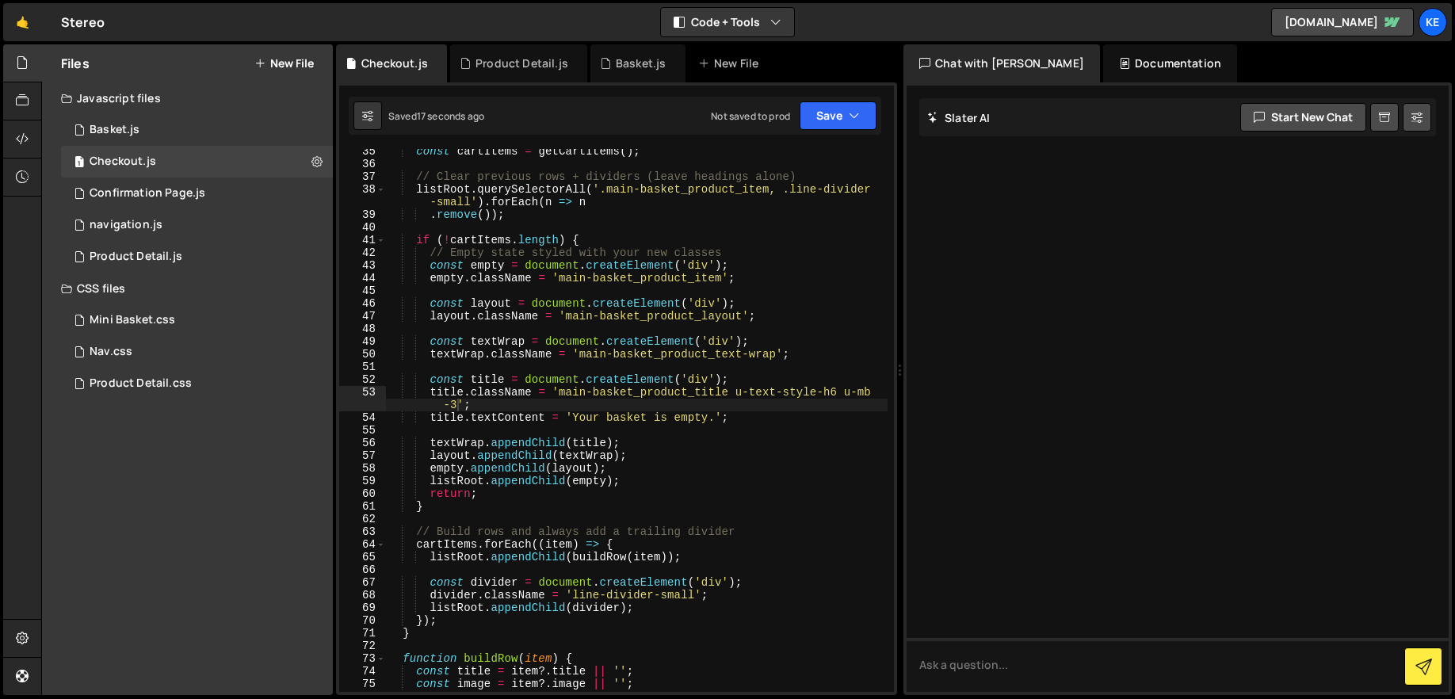
click at [455, 409] on div "const cartItems = getCartItems ( ) ; // Clear previous rows + dividers (leave h…" at bounding box center [637, 429] width 502 height 568
type textarea "title.className = 'main-basket_product_title u-text-style-h6 u-mb-8';"
click at [836, 132] on div "Saved 19 seconds ago Not saved to prod Upgrade to Edit Save Save to Staging S S…" at bounding box center [615, 116] width 532 height 38
click at [828, 112] on button "Save" at bounding box center [838, 115] width 77 height 29
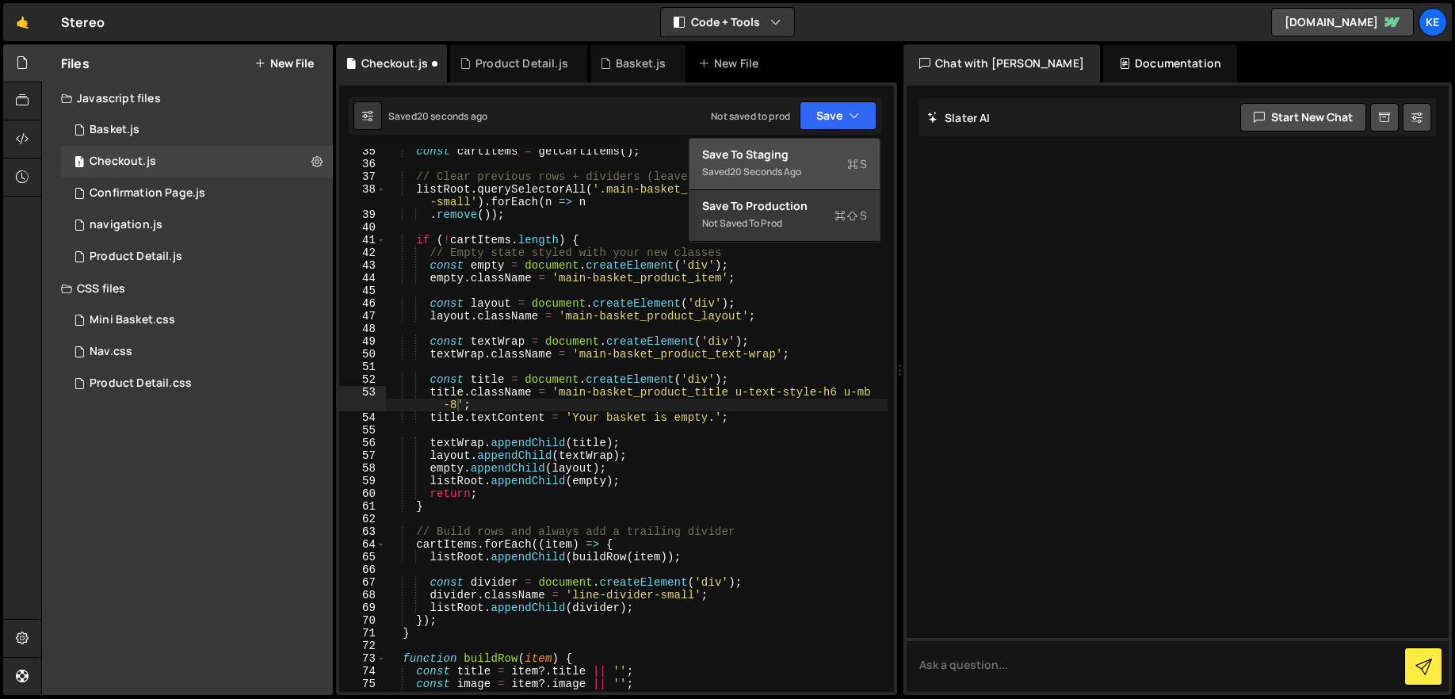
click at [763, 166] on div "20 seconds ago" at bounding box center [765, 171] width 71 height 13
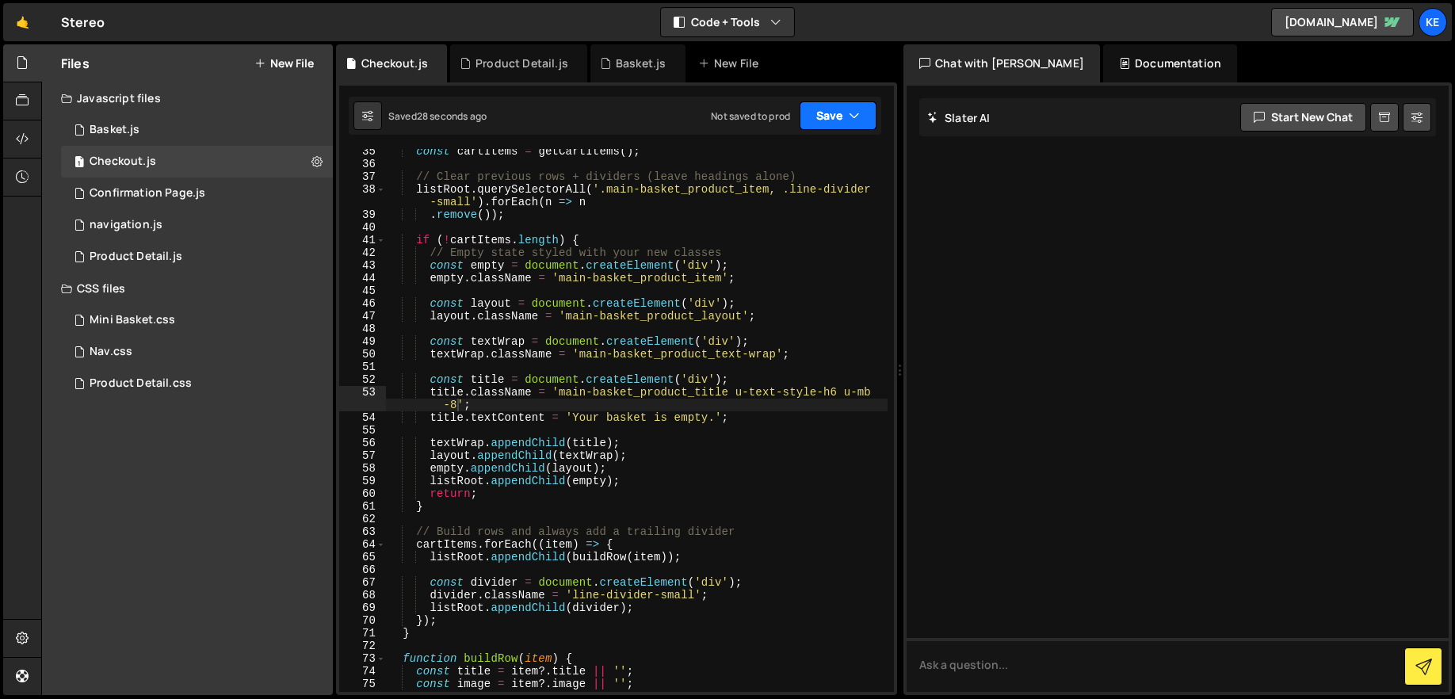
click at [811, 122] on button "Save" at bounding box center [838, 115] width 77 height 29
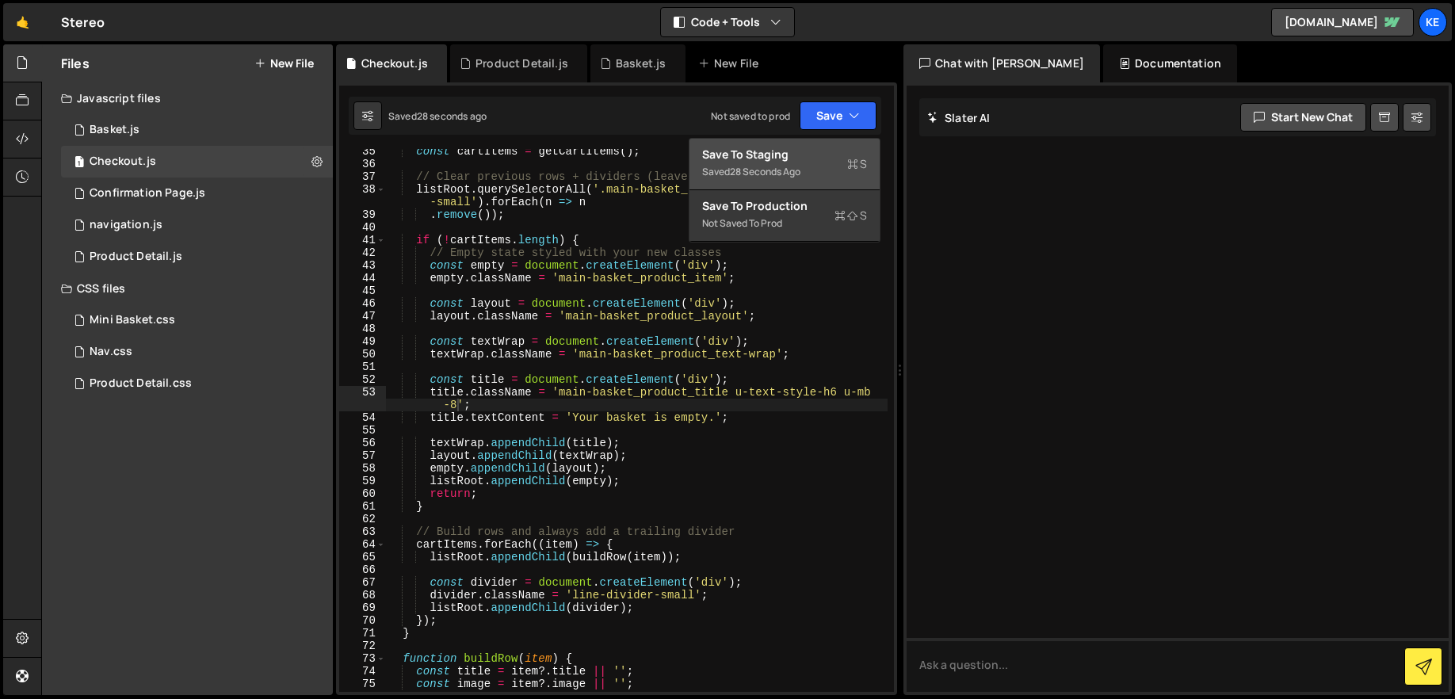
click at [810, 139] on button "Save to Staging S Saved 28 seconds ago" at bounding box center [784, 165] width 190 height 52
